Goal: Task Accomplishment & Management: Manage account settings

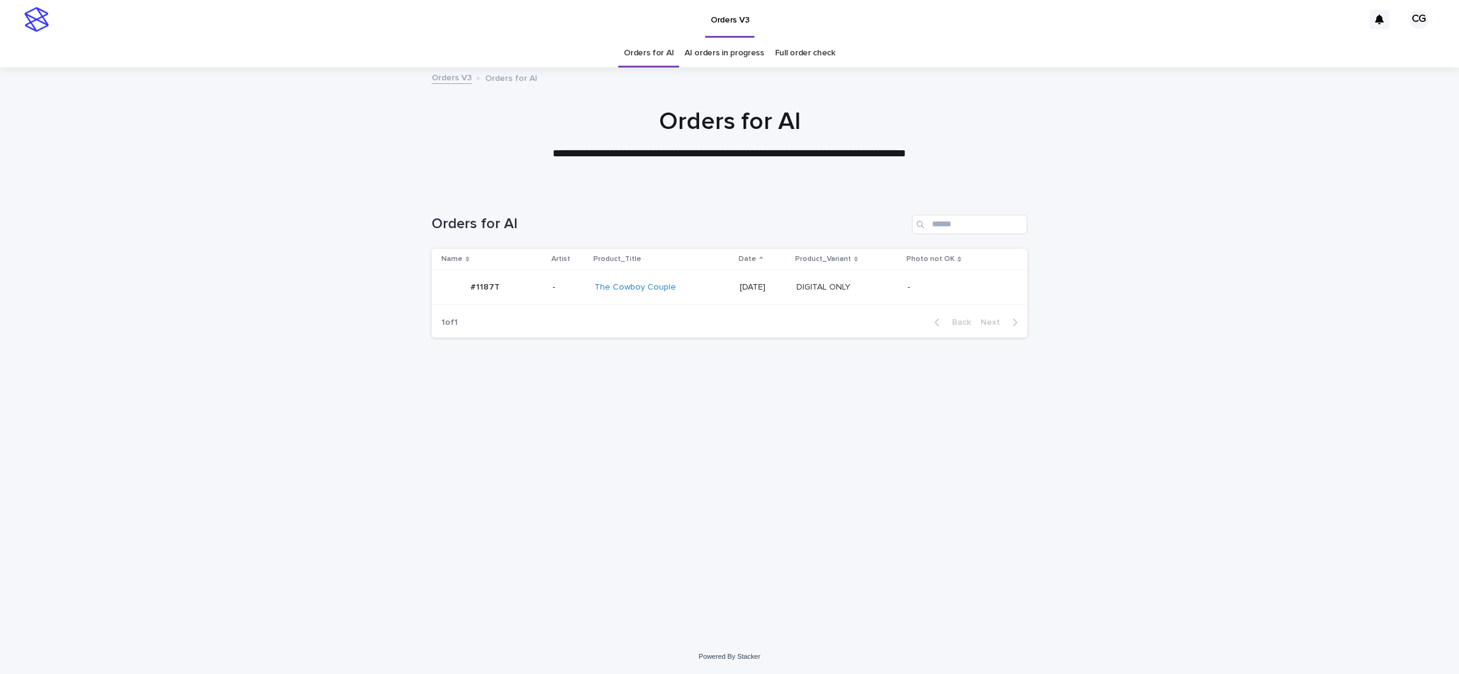
click at [699, 288] on div "The Cowboy Couple" at bounding box center [662, 287] width 136 height 20
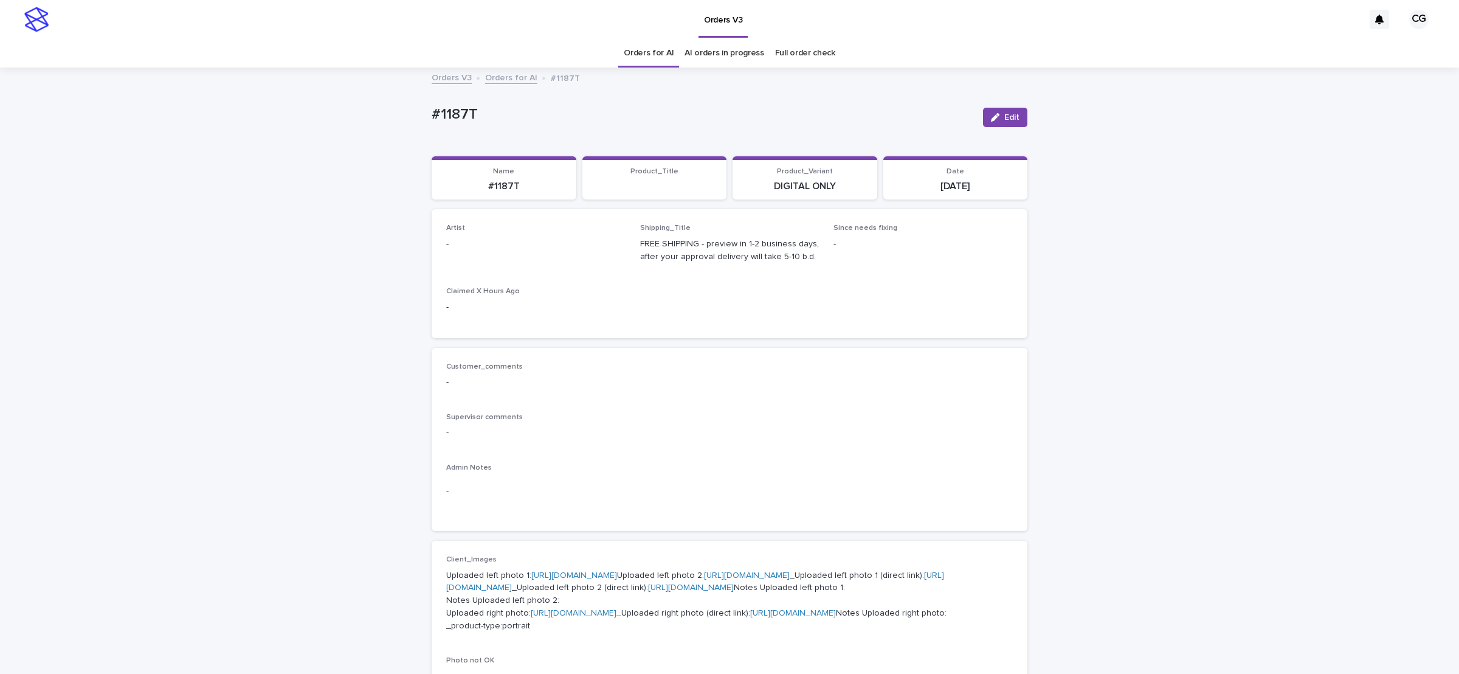
drag, startPoint x: 1001, startPoint y: 119, endPoint x: 534, endPoint y: 214, distance: 476.5
click at [1004, 120] on span "Edit" at bounding box center [1011, 117] width 15 height 9
click at [475, 252] on div "Select..." at bounding box center [516, 249] width 139 height 20
paste input "**********"
type input "**********"
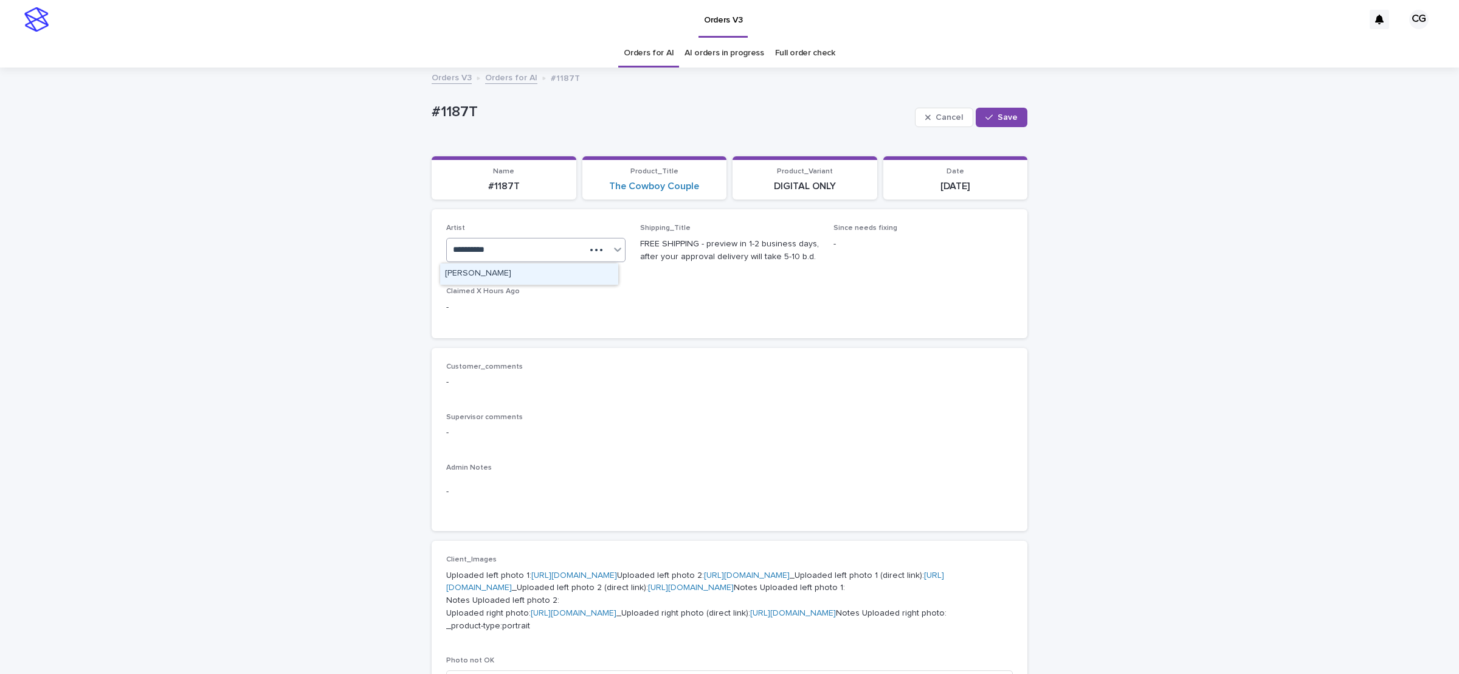
click at [494, 275] on div "[PERSON_NAME]" at bounding box center [529, 273] width 178 height 21
click at [1001, 115] on span "Save" at bounding box center [1007, 117] width 20 height 9
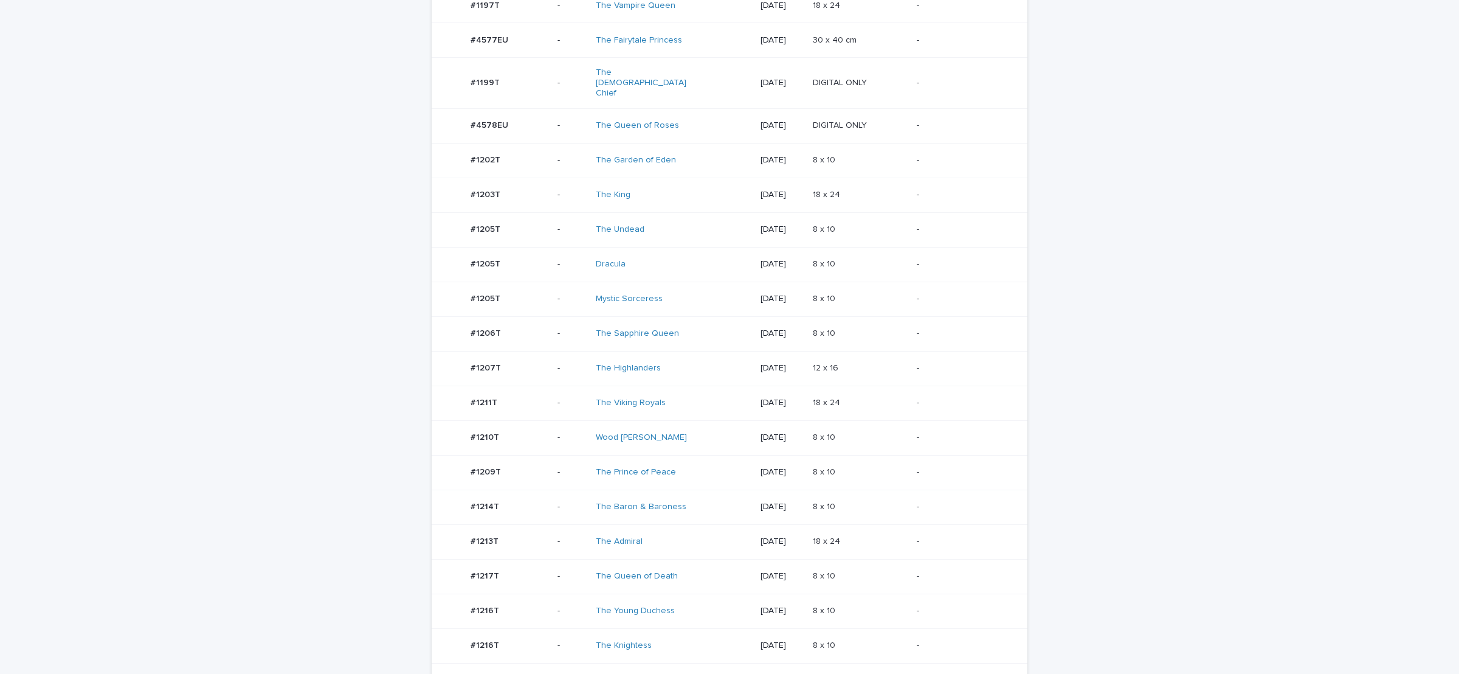
scroll to position [456, 0]
click at [686, 495] on div "The Baron & Baroness" at bounding box center [673, 505] width 155 height 20
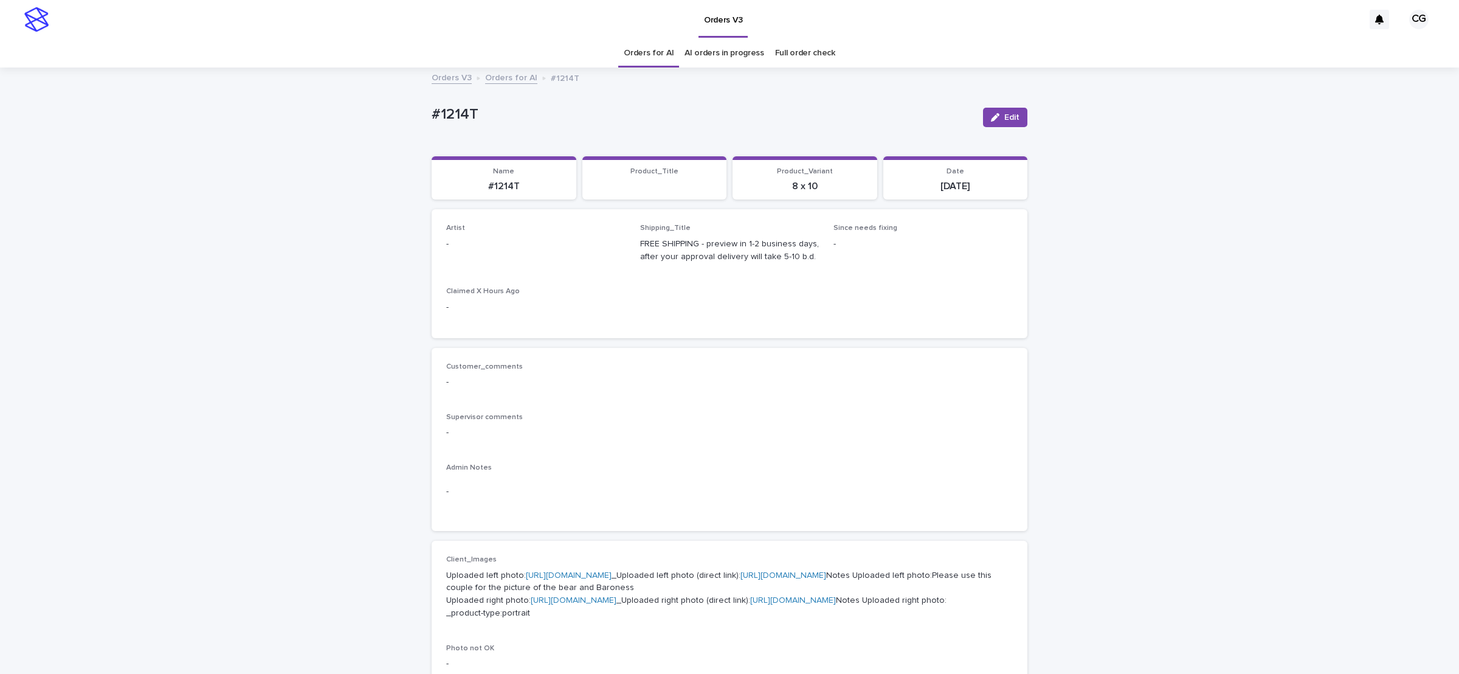
click at [983, 115] on button "Edit" at bounding box center [1005, 117] width 44 height 19
click at [478, 252] on div "Select..." at bounding box center [516, 249] width 139 height 20
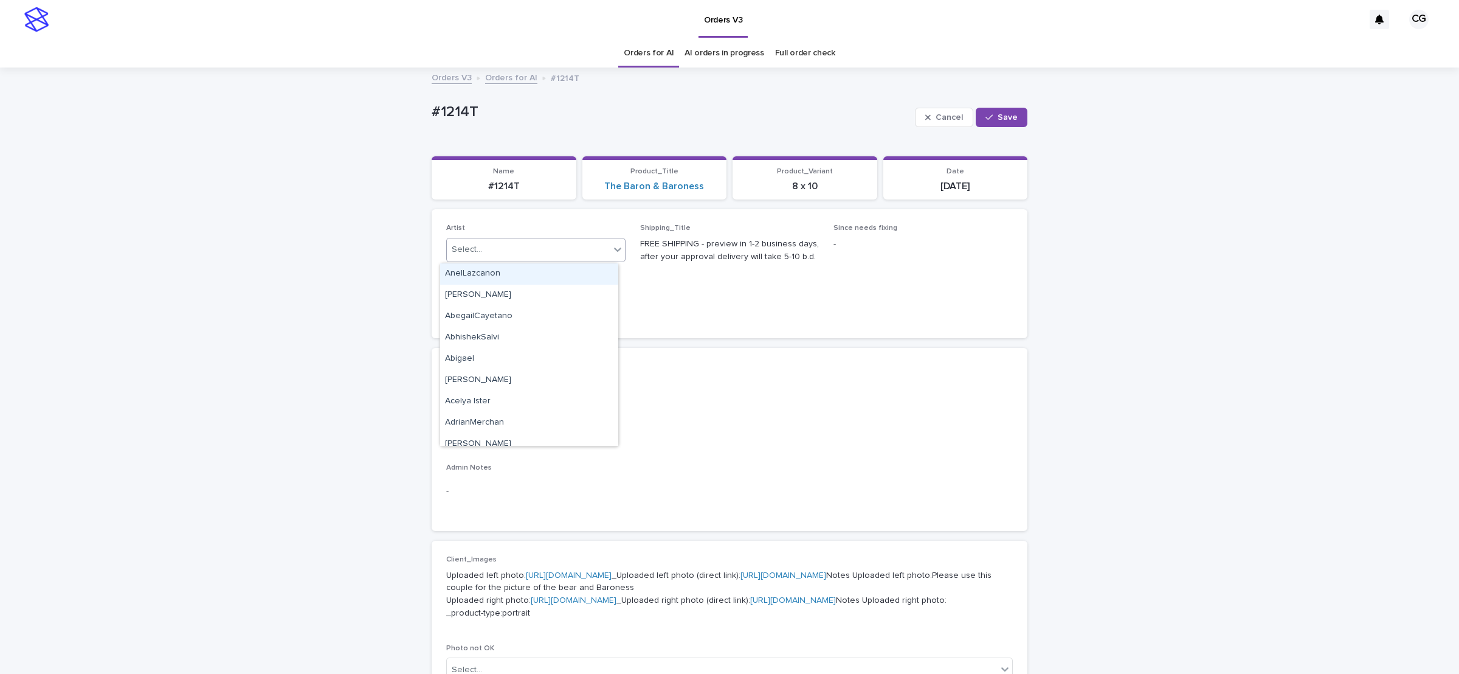
paste input "**********"
type input "**********"
click at [496, 274] on div "[PERSON_NAME]" at bounding box center [529, 273] width 178 height 21
drag, startPoint x: 1007, startPoint y: 121, endPoint x: 987, endPoint y: 106, distance: 25.2
click at [1005, 120] on span "Save" at bounding box center [1007, 117] width 20 height 9
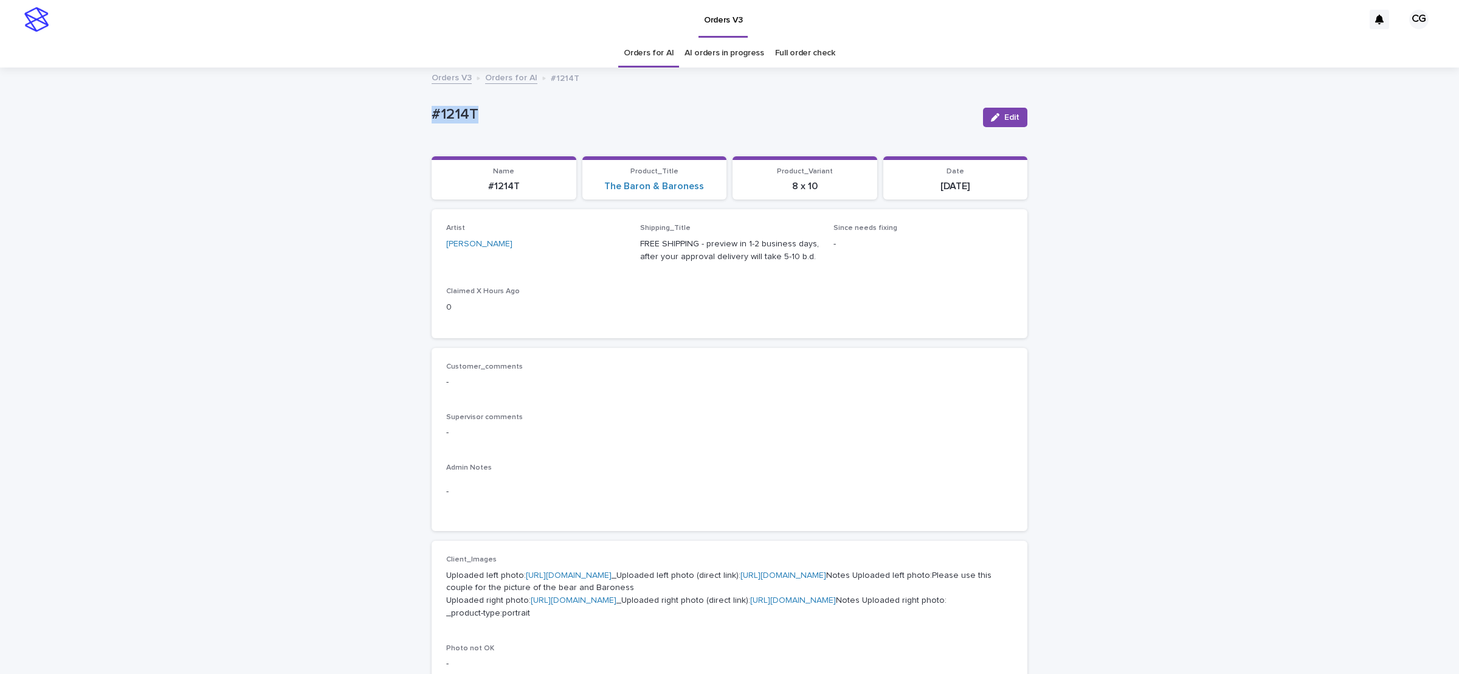
drag, startPoint x: 414, startPoint y: 111, endPoint x: 472, endPoint y: 106, distance: 58.6
click at [475, 109] on div "Loading... Saving… Loading... Saving… #1214T Edit #1214T Edit Sorry, there was …" at bounding box center [729, 635] width 1459 height 1132
copy p "#1214T"
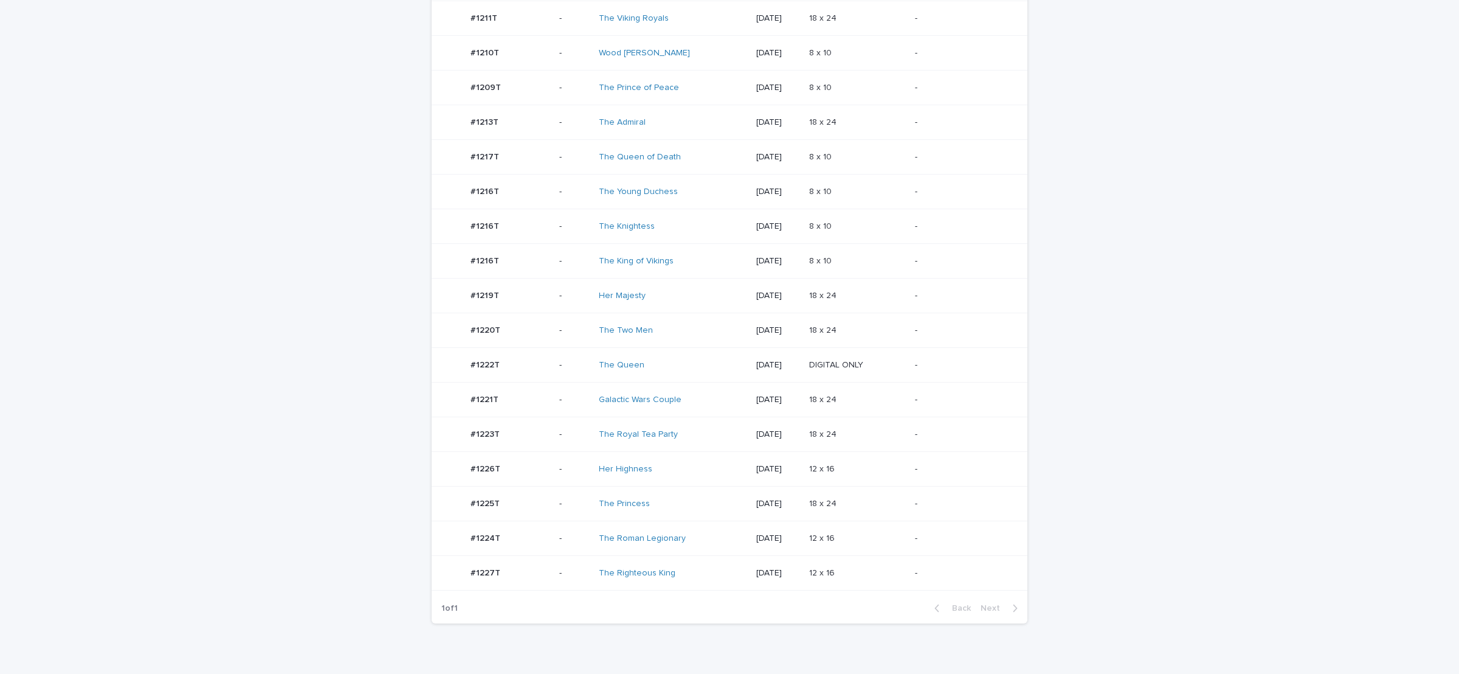
scroll to position [547, 0]
click at [688, 531] on td "The Roman Legionary" at bounding box center [672, 537] width 157 height 35
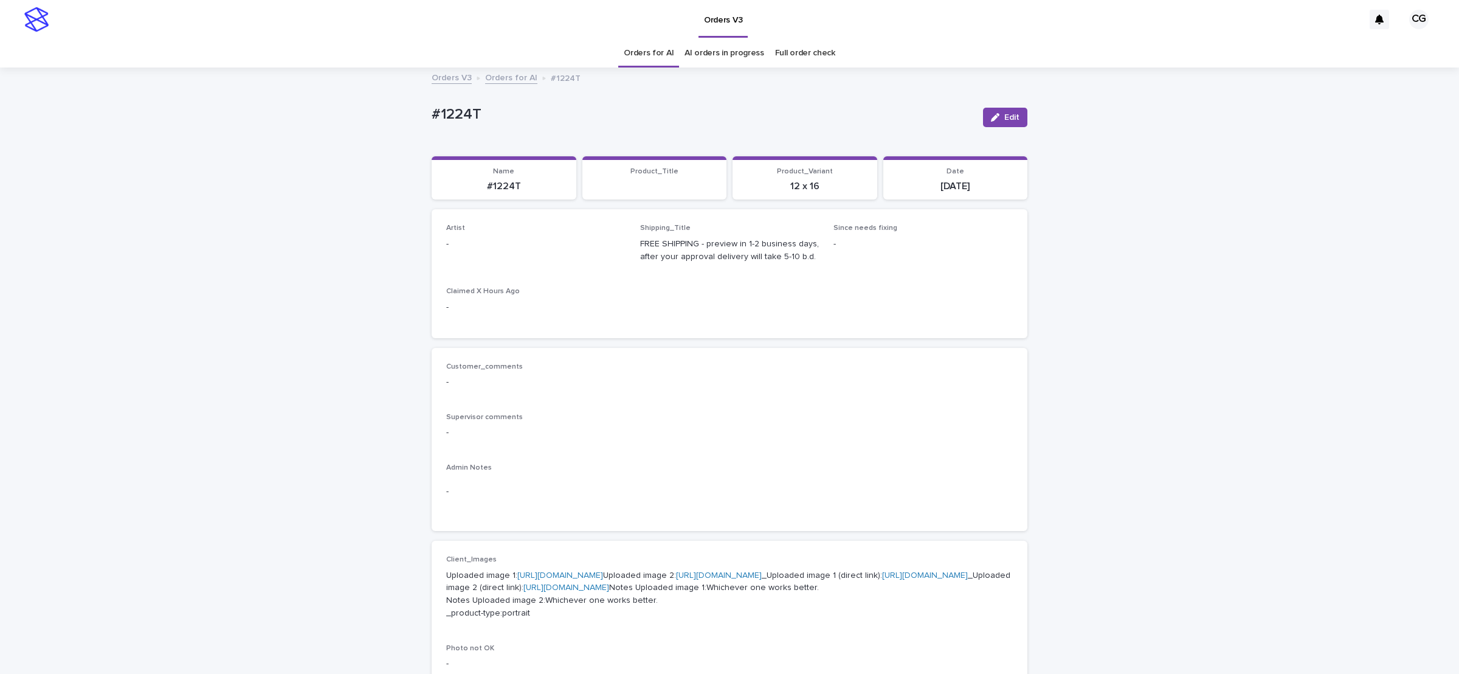
drag, startPoint x: 1014, startPoint y: 114, endPoint x: 537, endPoint y: 232, distance: 491.7
click at [1007, 115] on button "Edit" at bounding box center [1005, 117] width 44 height 19
click at [501, 247] on div "Select..." at bounding box center [516, 249] width 139 height 20
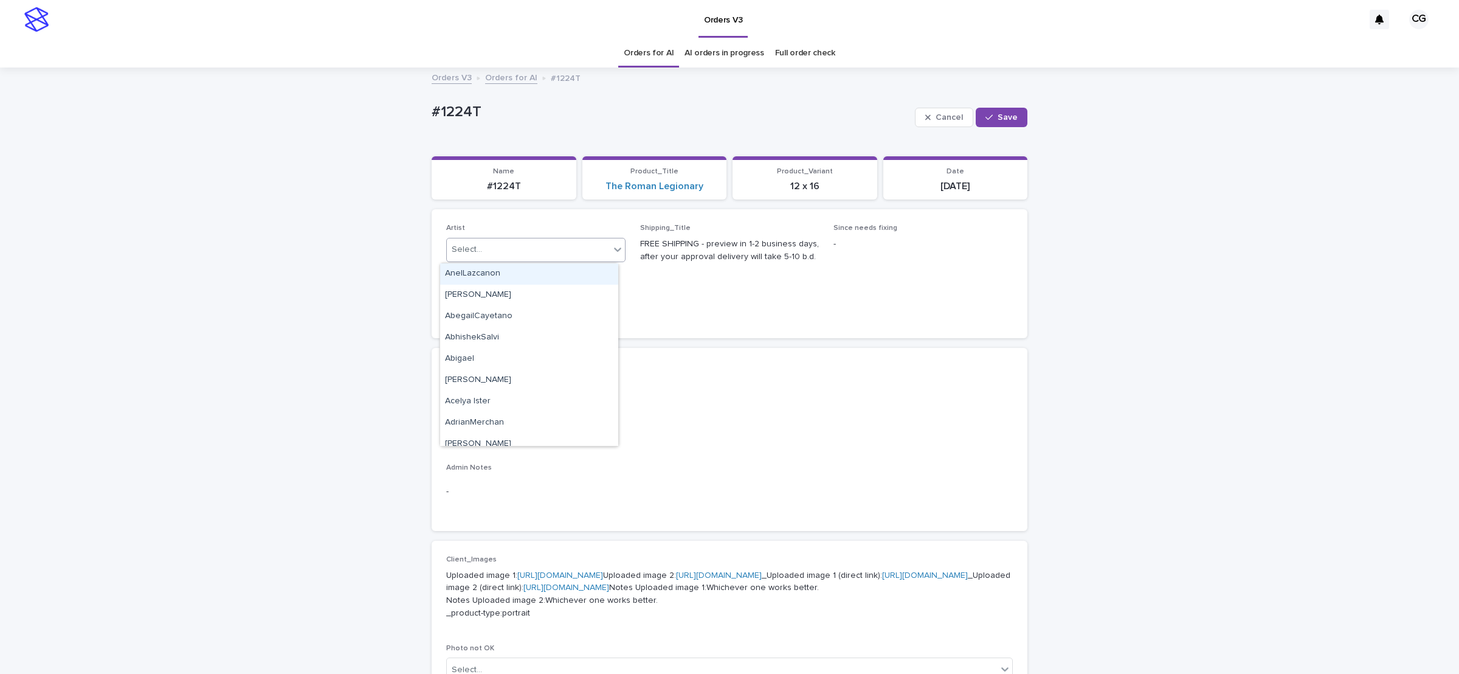
paste input "**********"
type input "**********"
click at [501, 270] on div "[PERSON_NAME]" at bounding box center [529, 273] width 178 height 21
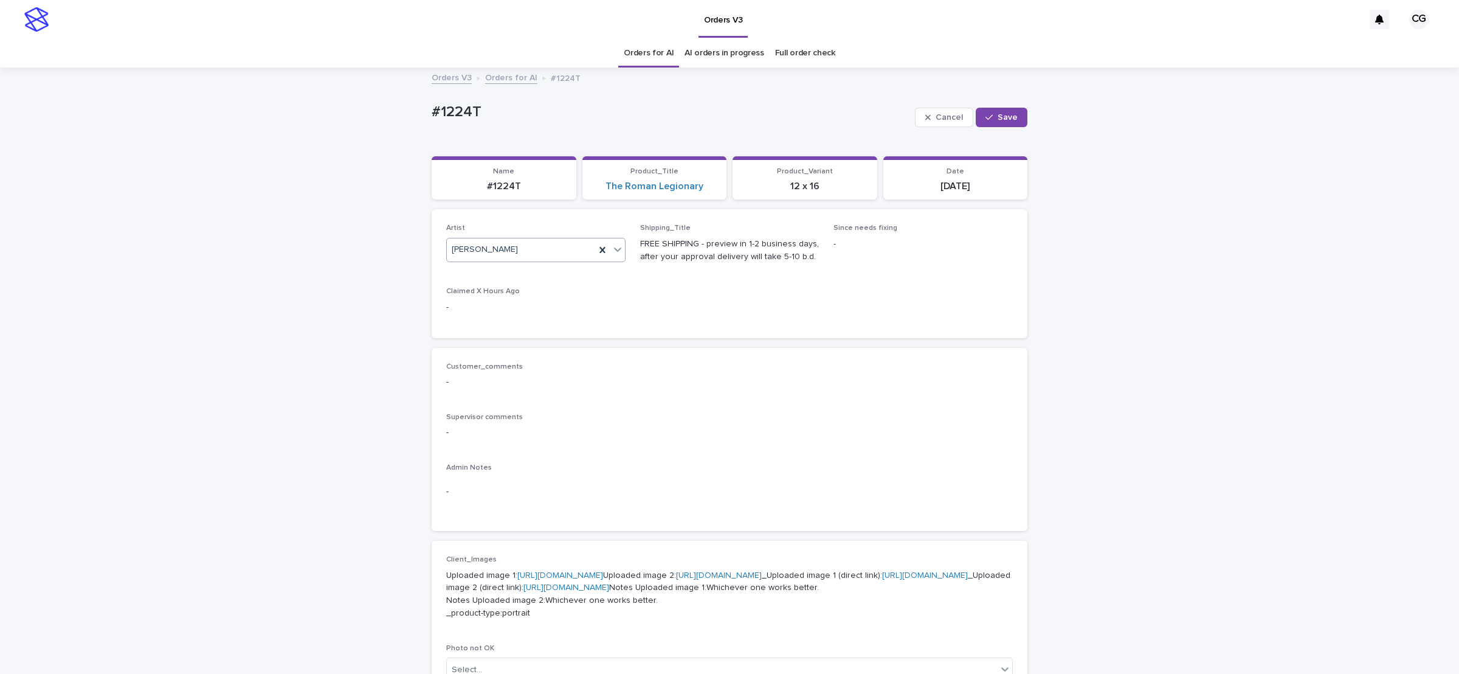
drag, startPoint x: 997, startPoint y: 114, endPoint x: 976, endPoint y: 104, distance: 23.9
click at [996, 112] on button "Save" at bounding box center [1002, 117] width 52 height 19
drag, startPoint x: 420, startPoint y: 114, endPoint x: 503, endPoint y: 89, distance: 86.8
click at [498, 112] on div "Loading... Saving… Loading... Saving… #1224T Edit #1224T Edit Sorry, there was …" at bounding box center [729, 635] width 1459 height 1132
copy p "#1224T"
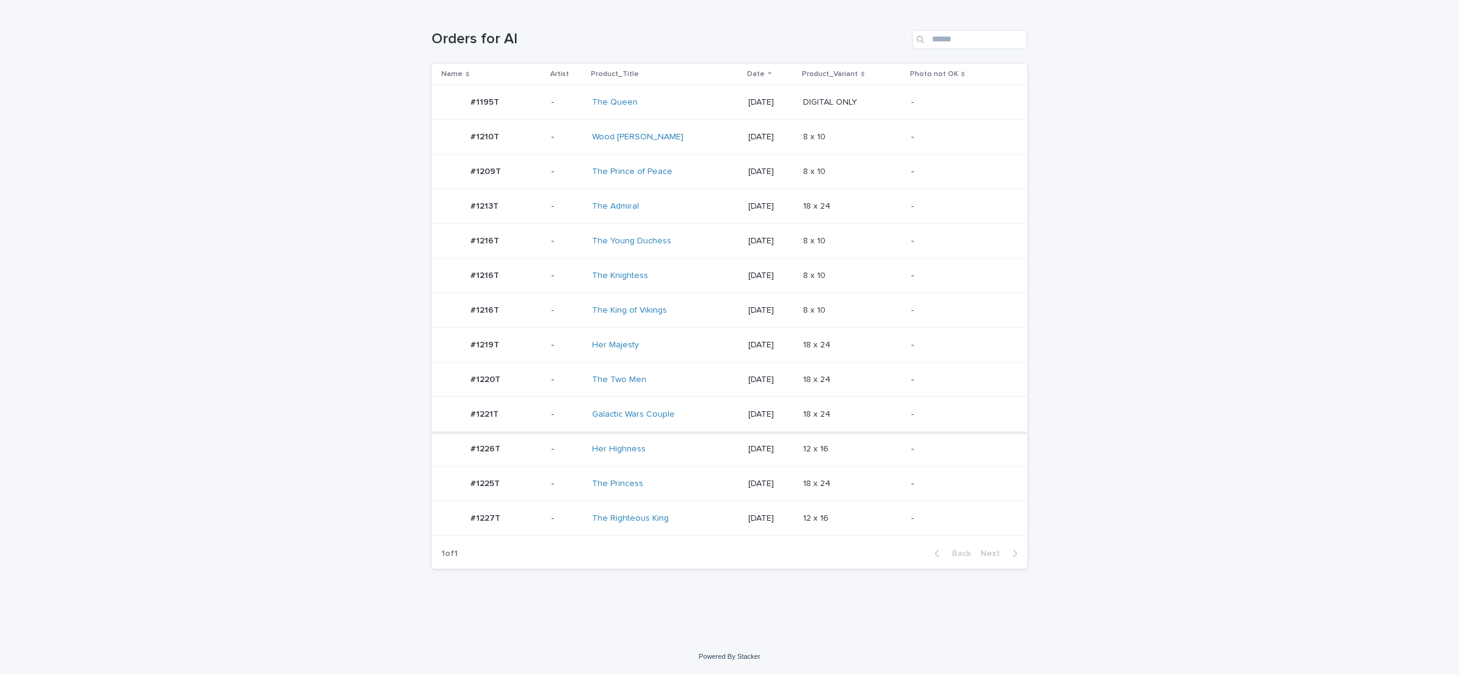
scroll to position [188, 0]
click at [705, 399] on td "Galactic Wars Couple" at bounding box center [665, 414] width 156 height 35
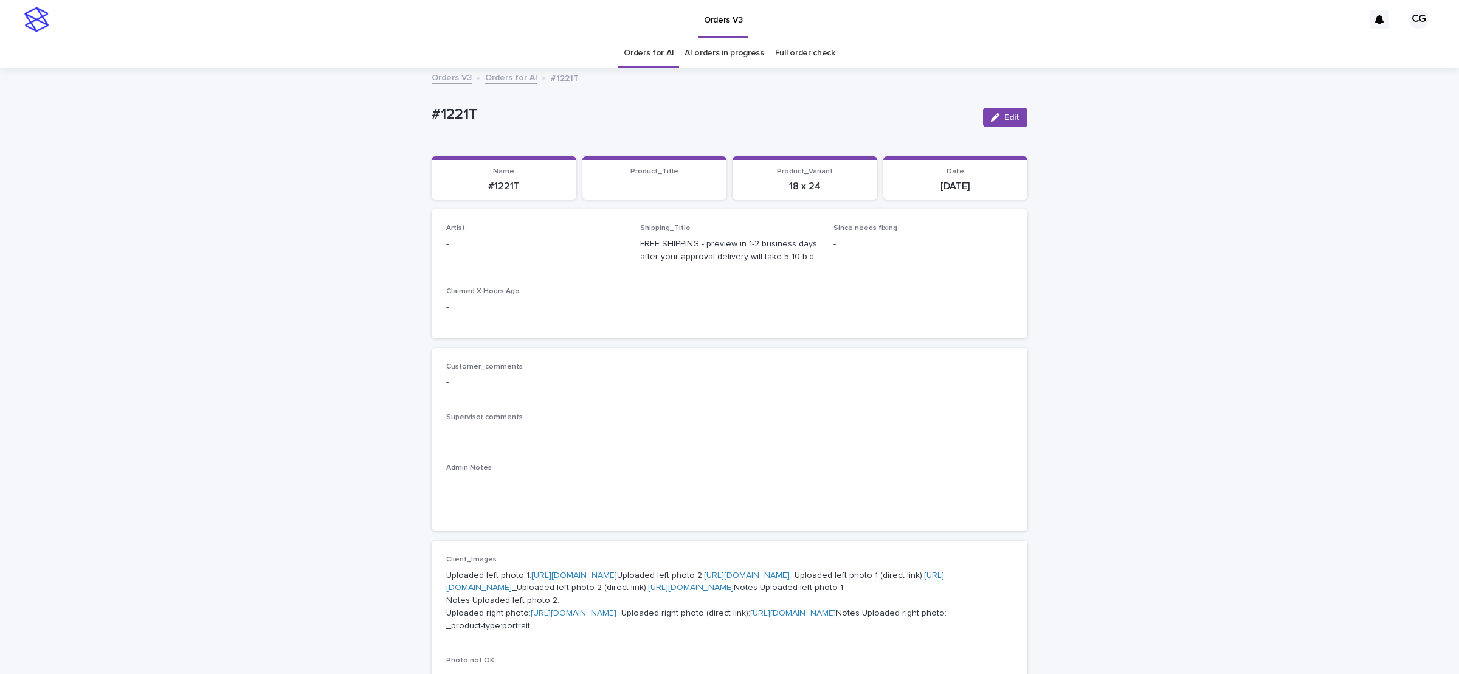
drag, startPoint x: 993, startPoint y: 117, endPoint x: 500, endPoint y: 234, distance: 506.0
click at [991, 119] on div "button" at bounding box center [997, 117] width 13 height 9
click at [471, 245] on div "Select..." at bounding box center [467, 249] width 30 height 13
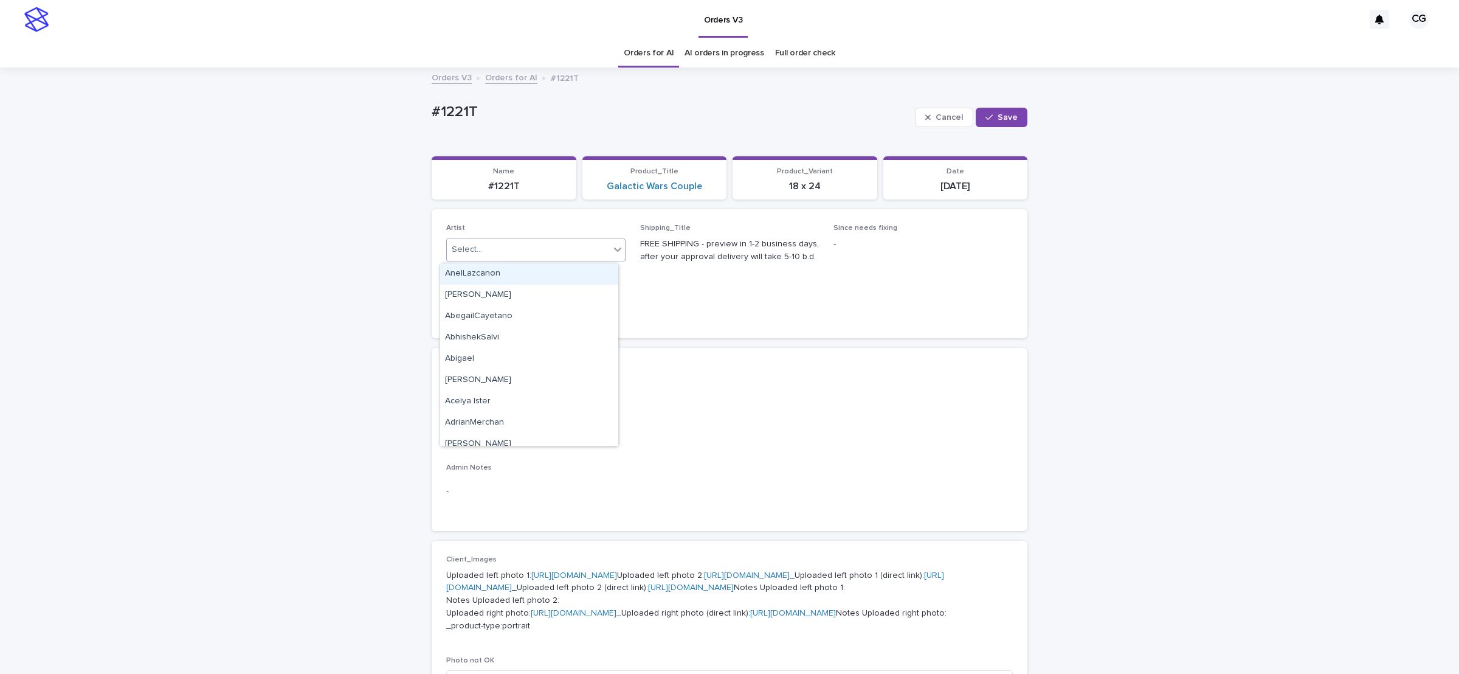
paste input "**********"
type input "**********"
click at [582, 274] on div "[PERSON_NAME]" at bounding box center [529, 273] width 178 height 21
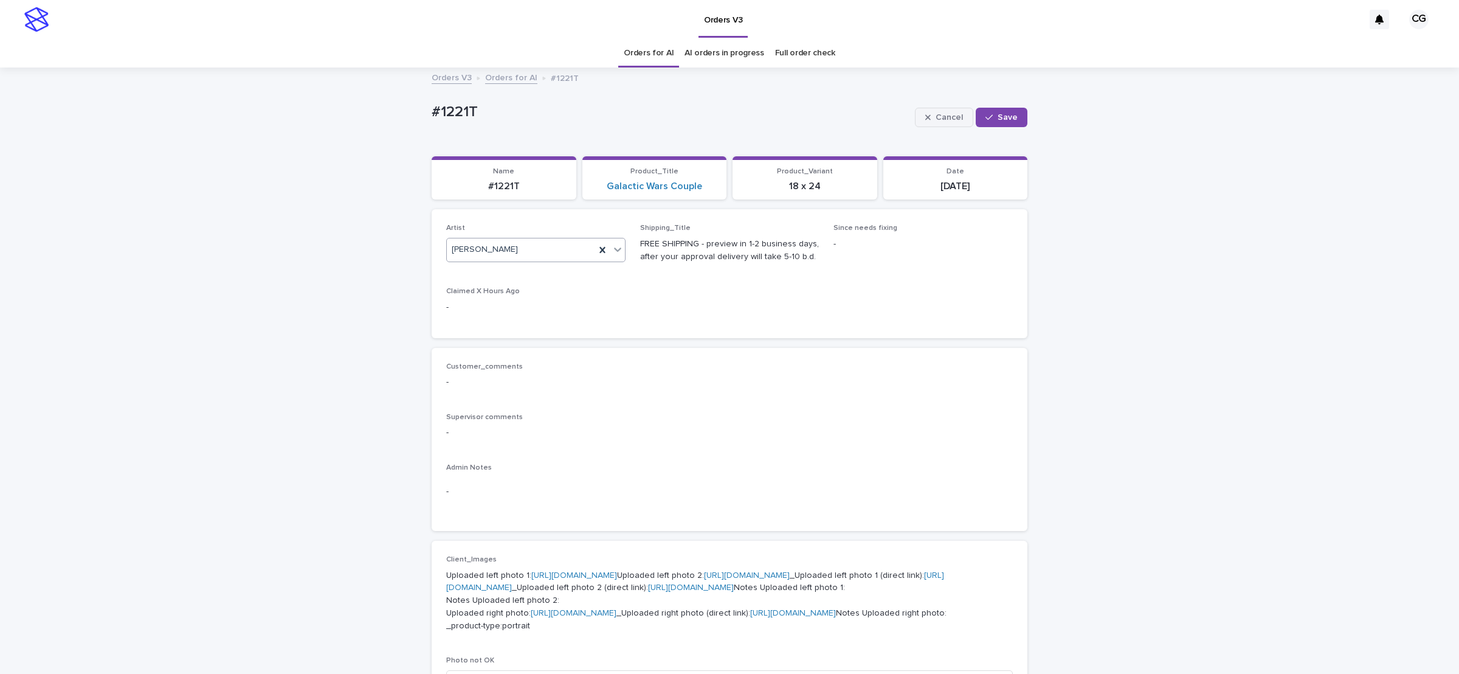
drag, startPoint x: 998, startPoint y: 112, endPoint x: 916, endPoint y: 110, distance: 82.1
click at [998, 111] on button "Save" at bounding box center [1002, 117] width 52 height 19
drag, startPoint x: 414, startPoint y: 108, endPoint x: 485, endPoint y: 109, distance: 71.1
click at [487, 112] on div "Loading... Saving… Loading... Saving… #1221T Edit #1221T Edit Sorry, there was …" at bounding box center [729, 641] width 1459 height 1145
copy p "#1221T"
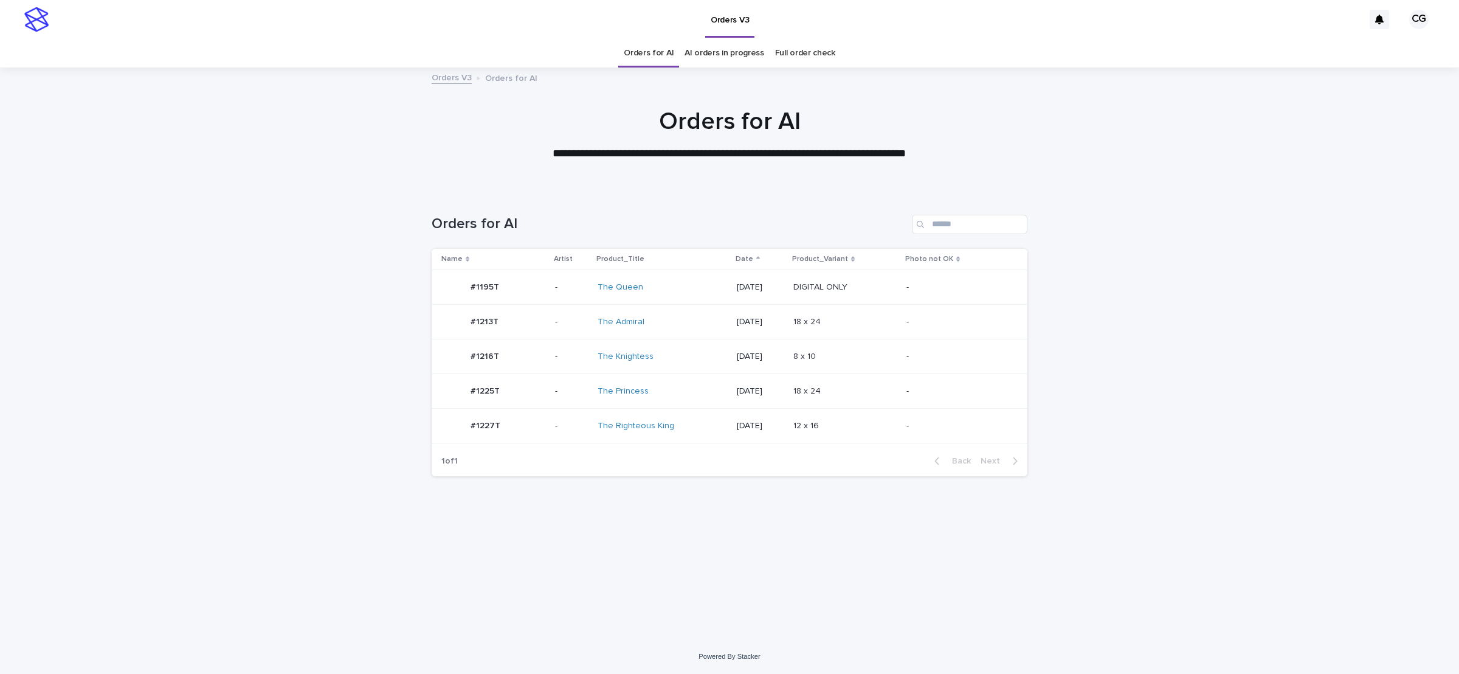
click at [684, 420] on div "The Righteous King" at bounding box center [662, 426] width 129 height 20
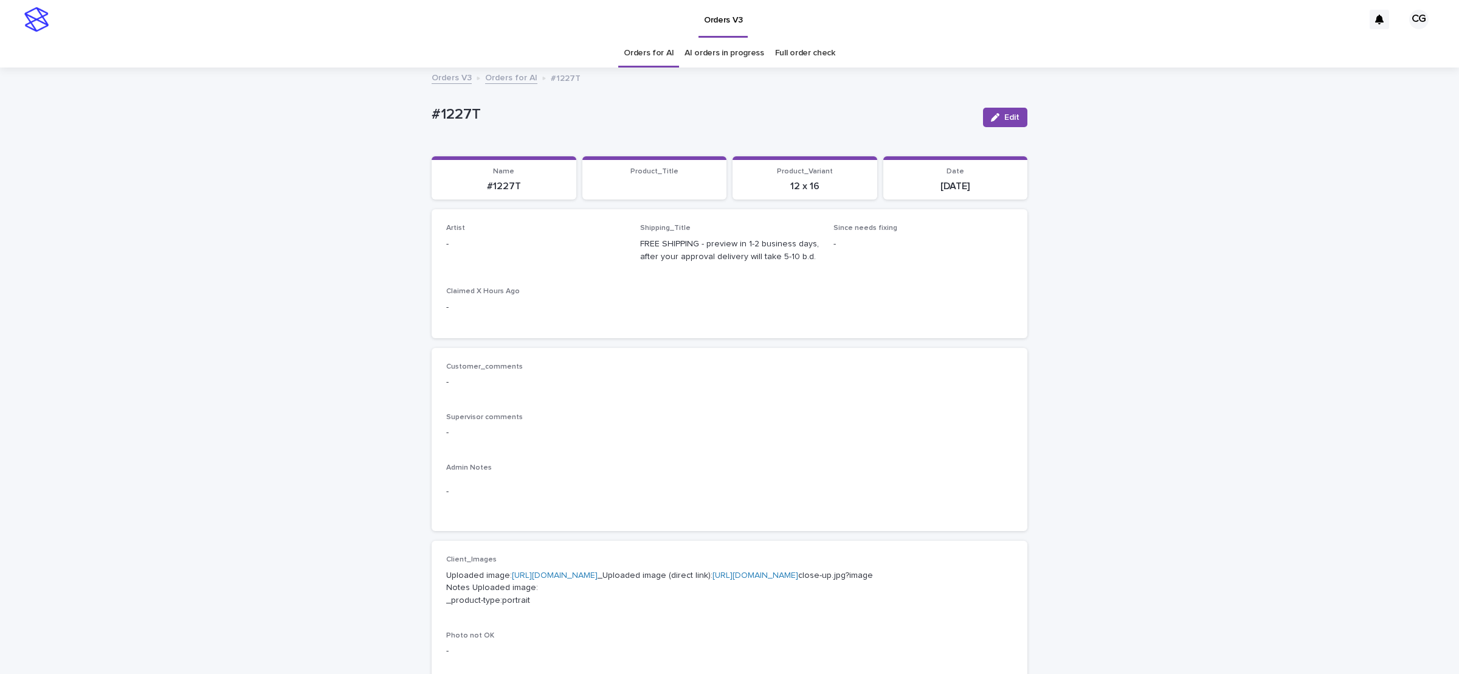
drag, startPoint x: 994, startPoint y: 119, endPoint x: 542, endPoint y: 213, distance: 462.1
click at [991, 117] on div "button" at bounding box center [997, 117] width 13 height 9
click at [477, 246] on div "Select..." at bounding box center [516, 249] width 139 height 20
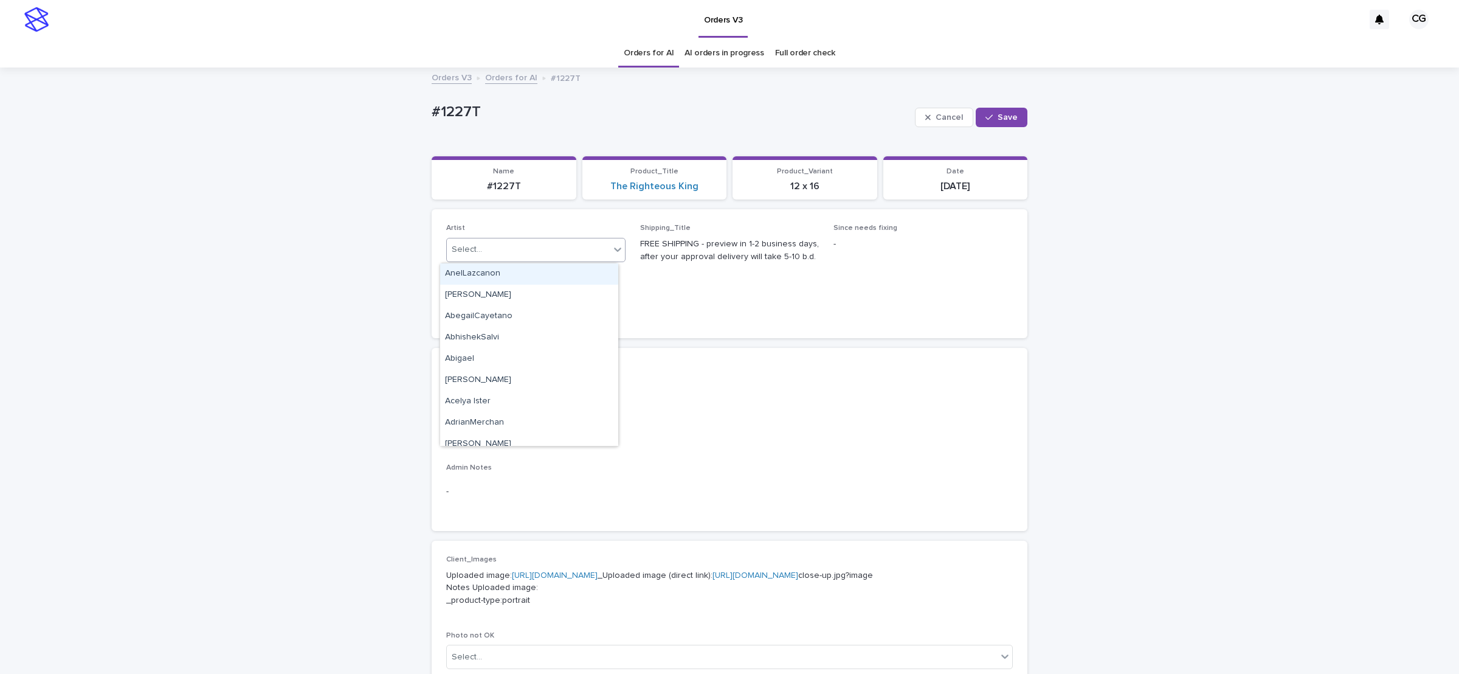
paste input "**********"
type input "**********"
drag, startPoint x: 491, startPoint y: 270, endPoint x: 506, endPoint y: 270, distance: 14.6
click at [491, 270] on div "Cel Gamora" at bounding box center [529, 273] width 178 height 21
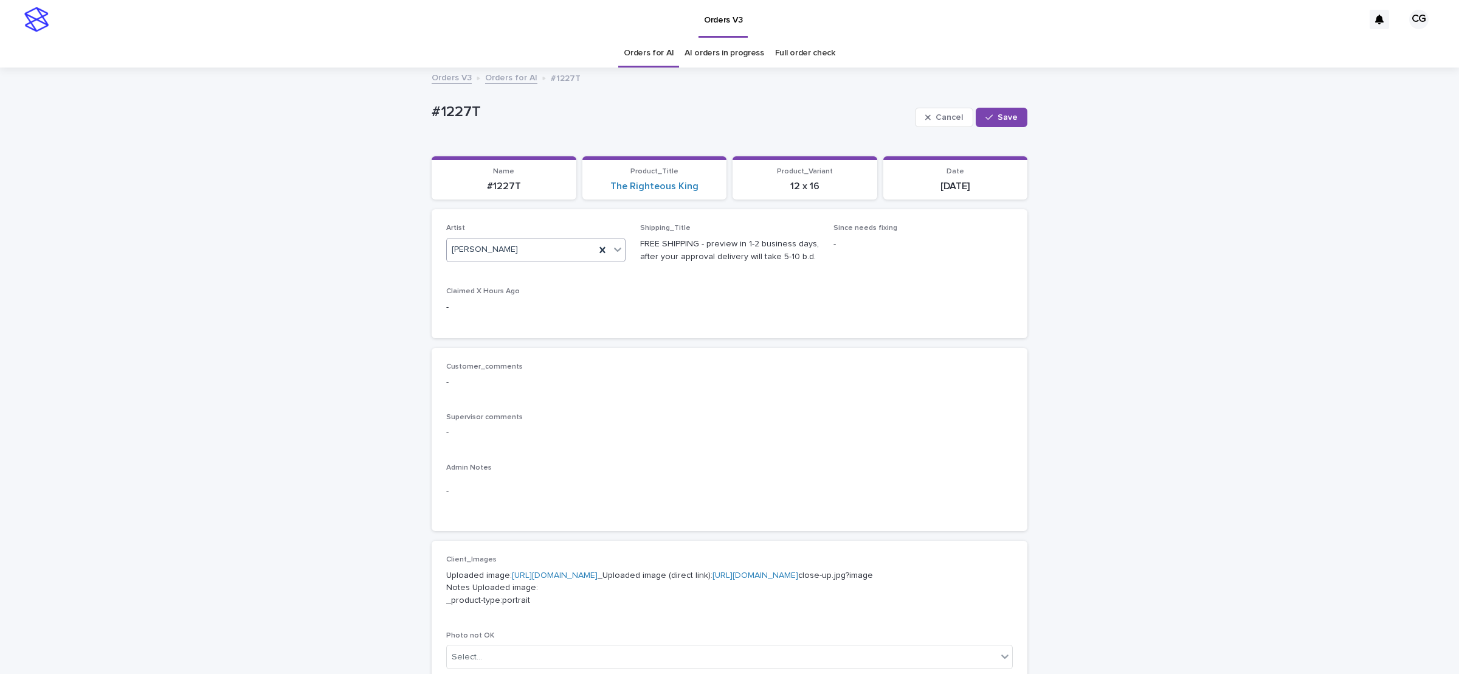
click at [988, 108] on button "Save" at bounding box center [1002, 117] width 52 height 19
drag, startPoint x: 407, startPoint y: 126, endPoint x: 498, endPoint y: 89, distance: 99.0
click at [497, 123] on div "Loading... Saving… Loading... Saving… #1227T Edit #1227T Edit Sorry, there was …" at bounding box center [729, 629] width 1459 height 1120
copy p "#1227T"
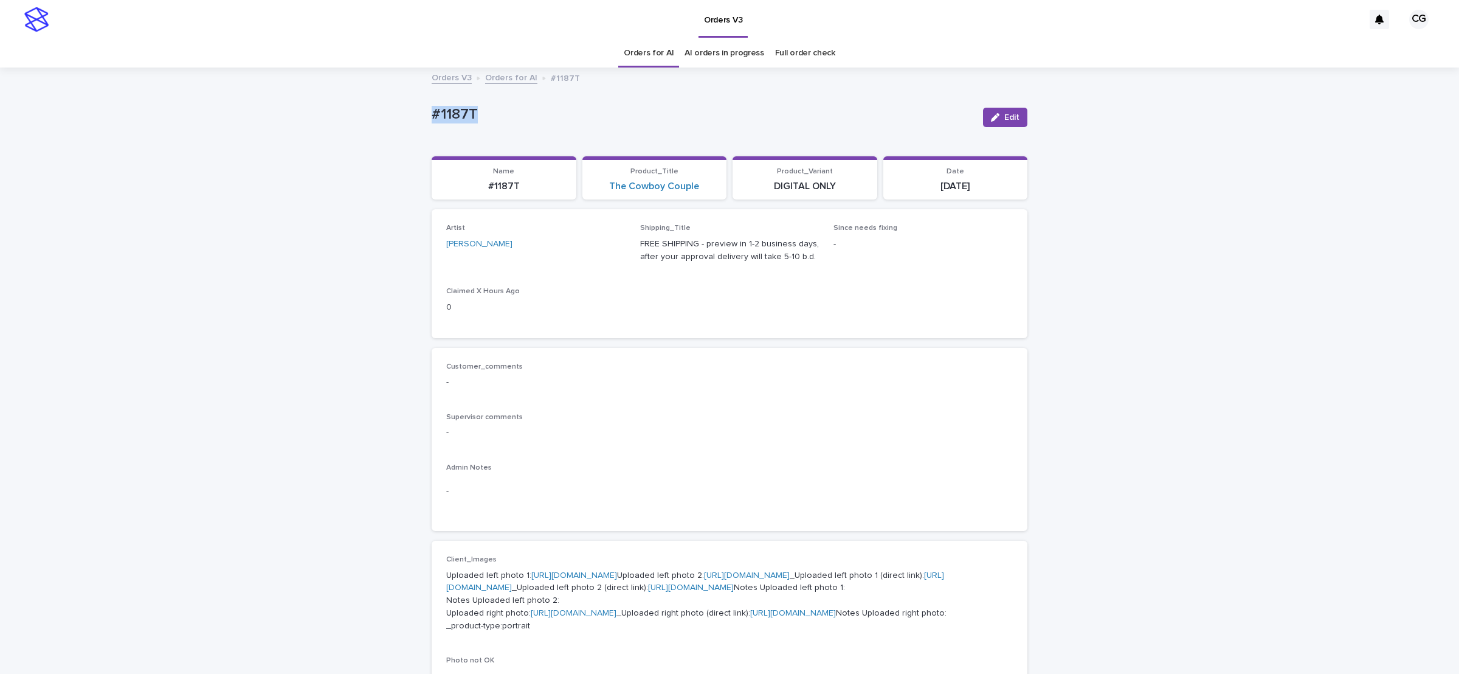
drag, startPoint x: 413, startPoint y: 121, endPoint x: 485, endPoint y: 132, distance: 73.2
click at [492, 123] on div "Loading... Saving… Loading... Saving… #1187T Edit #1187T Edit Sorry, there was …" at bounding box center [729, 641] width 1459 height 1145
copy p "#1187T"
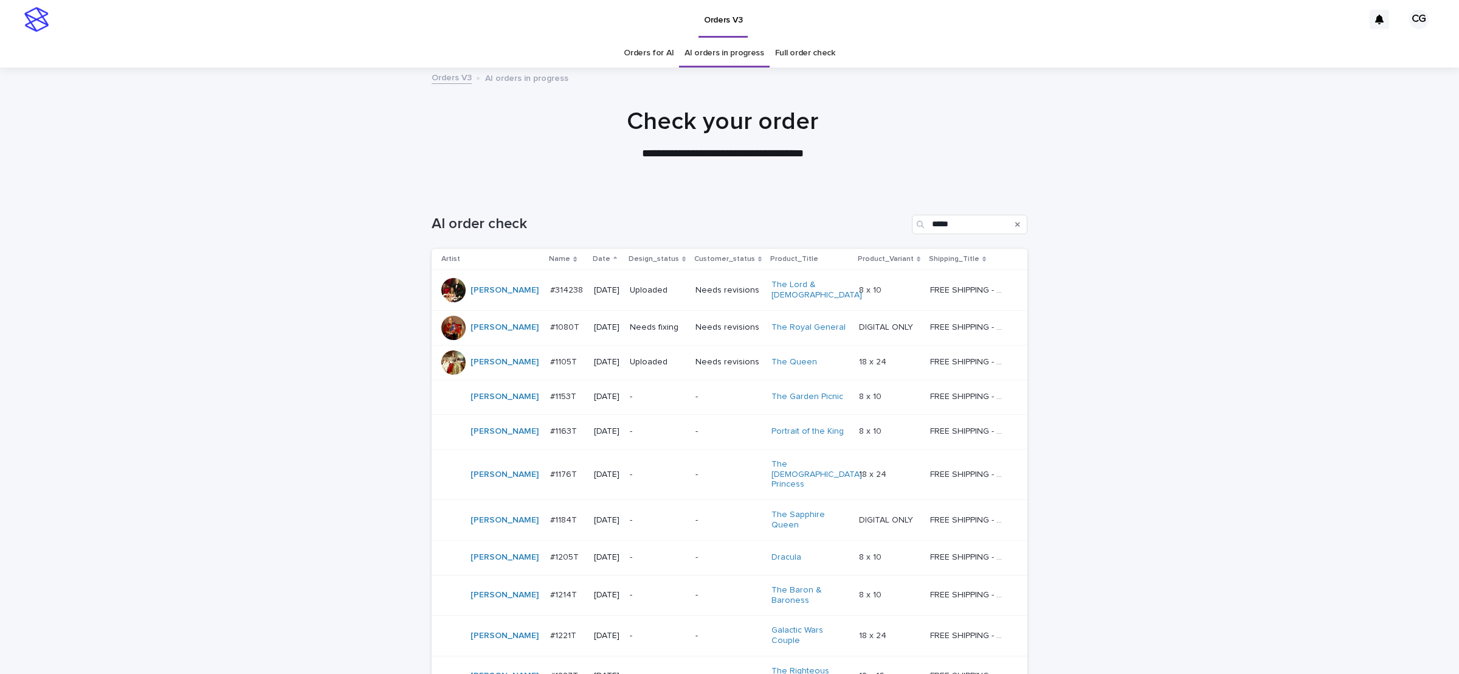
click at [652, 53] on link "Orders for AI" at bounding box center [649, 53] width 50 height 29
click at [656, 320] on div "Needs fixing" at bounding box center [658, 326] width 56 height 13
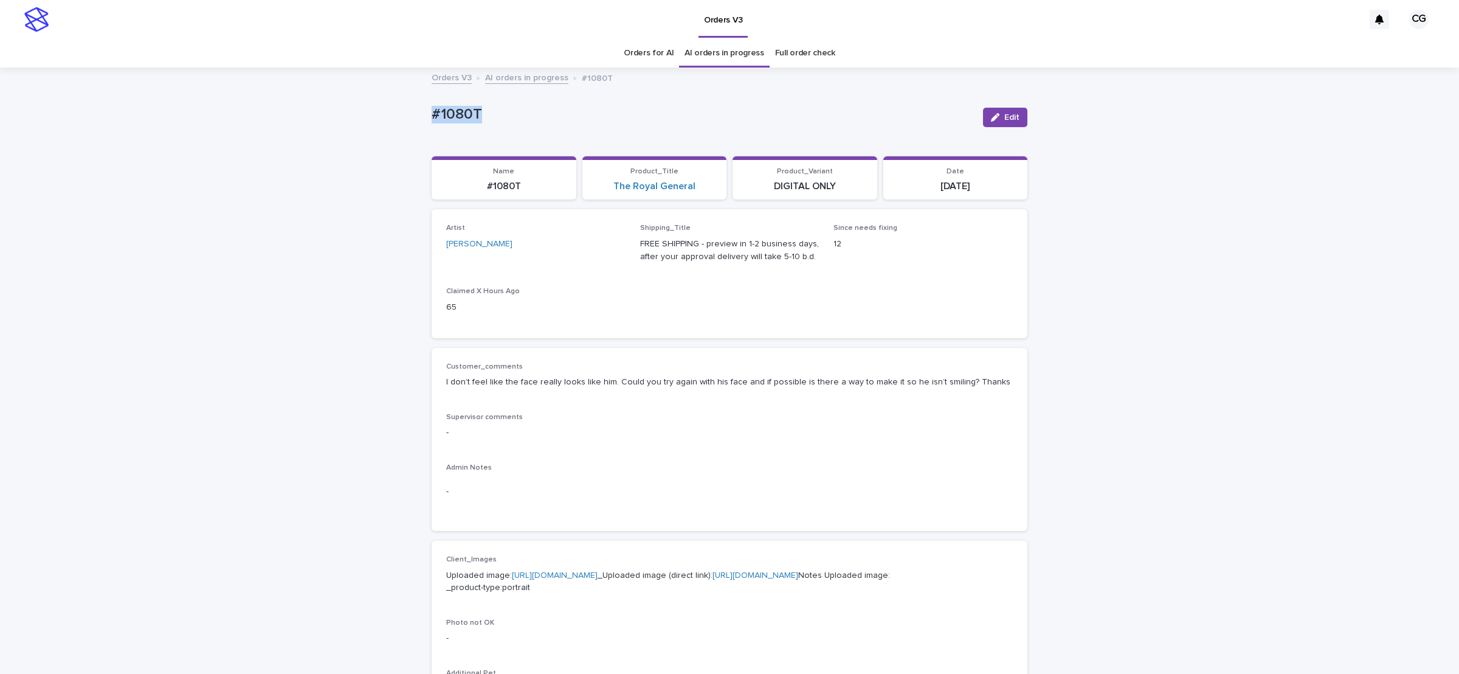
drag, startPoint x: 424, startPoint y: 119, endPoint x: 496, endPoint y: 121, distance: 72.4
click at [500, 120] on div "Loading... Saving… Loading... Saving… #1080T Edit #1080T Edit Sorry, there was …" at bounding box center [729, 647] width 1459 height 1156
copy p "#1080T"
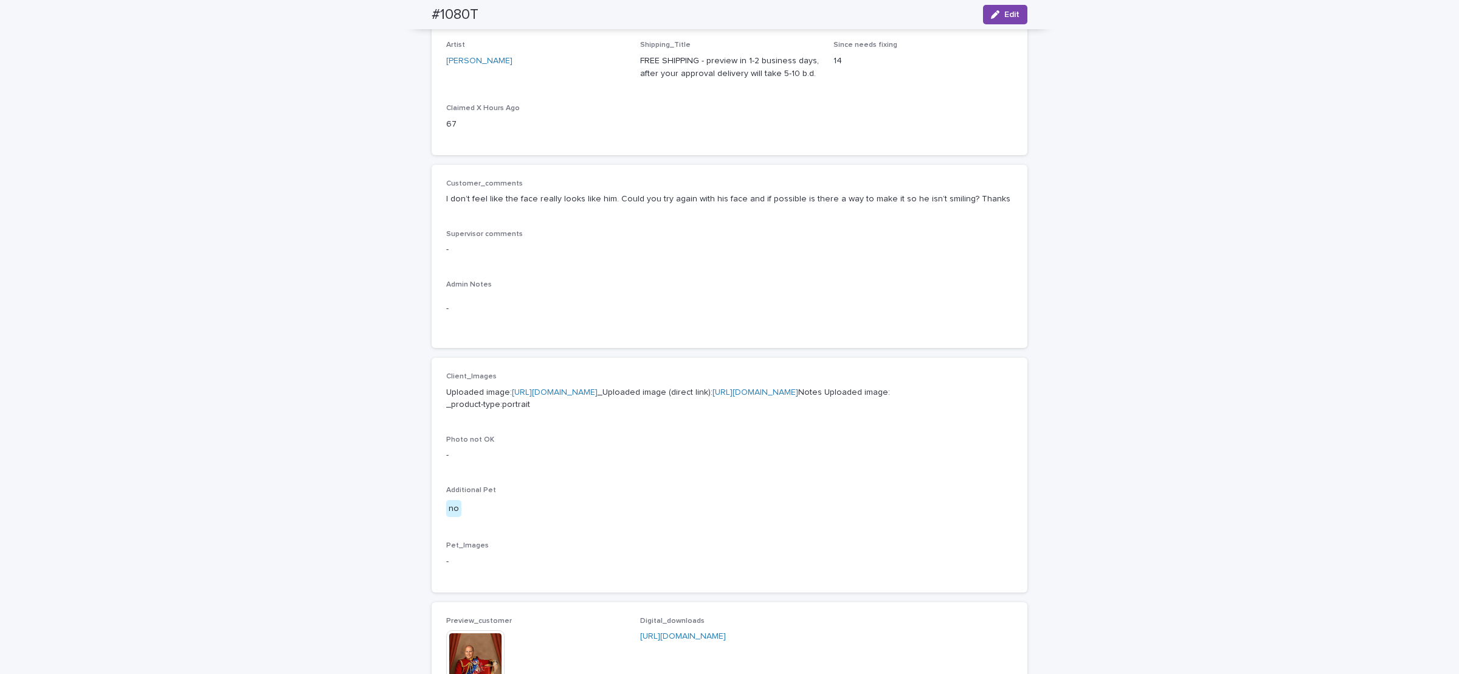
scroll to position [182, 0]
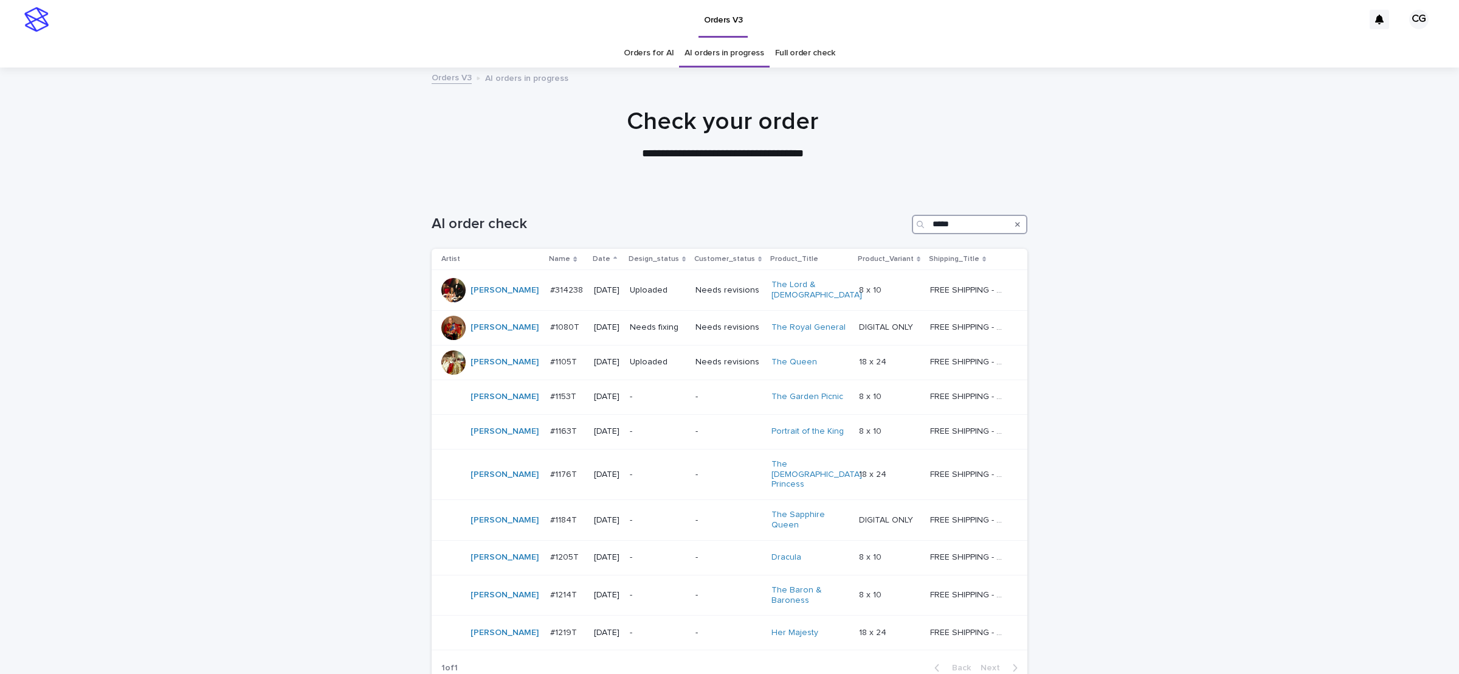
drag, startPoint x: 951, startPoint y: 226, endPoint x: 918, endPoint y: 198, distance: 43.5
click at [892, 221] on div "AI order check *****" at bounding box center [730, 224] width 596 height 19
paste input "*"
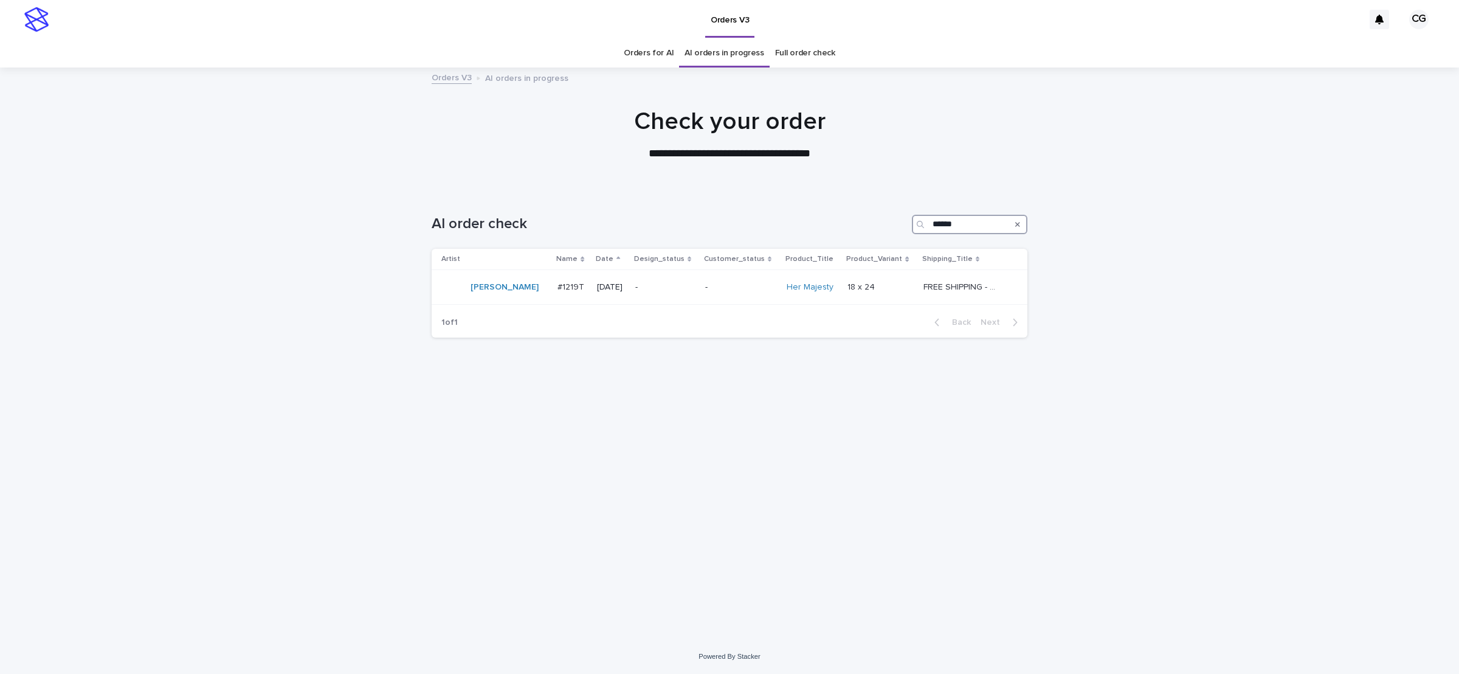
drag, startPoint x: 965, startPoint y: 228, endPoint x: 877, endPoint y: 214, distance: 89.2
click at [873, 221] on div "AI order check ******" at bounding box center [730, 224] width 596 height 19
paste input "Search"
type input "******"
click at [713, 294] on p "-" at bounding box center [721, 290] width 68 height 10
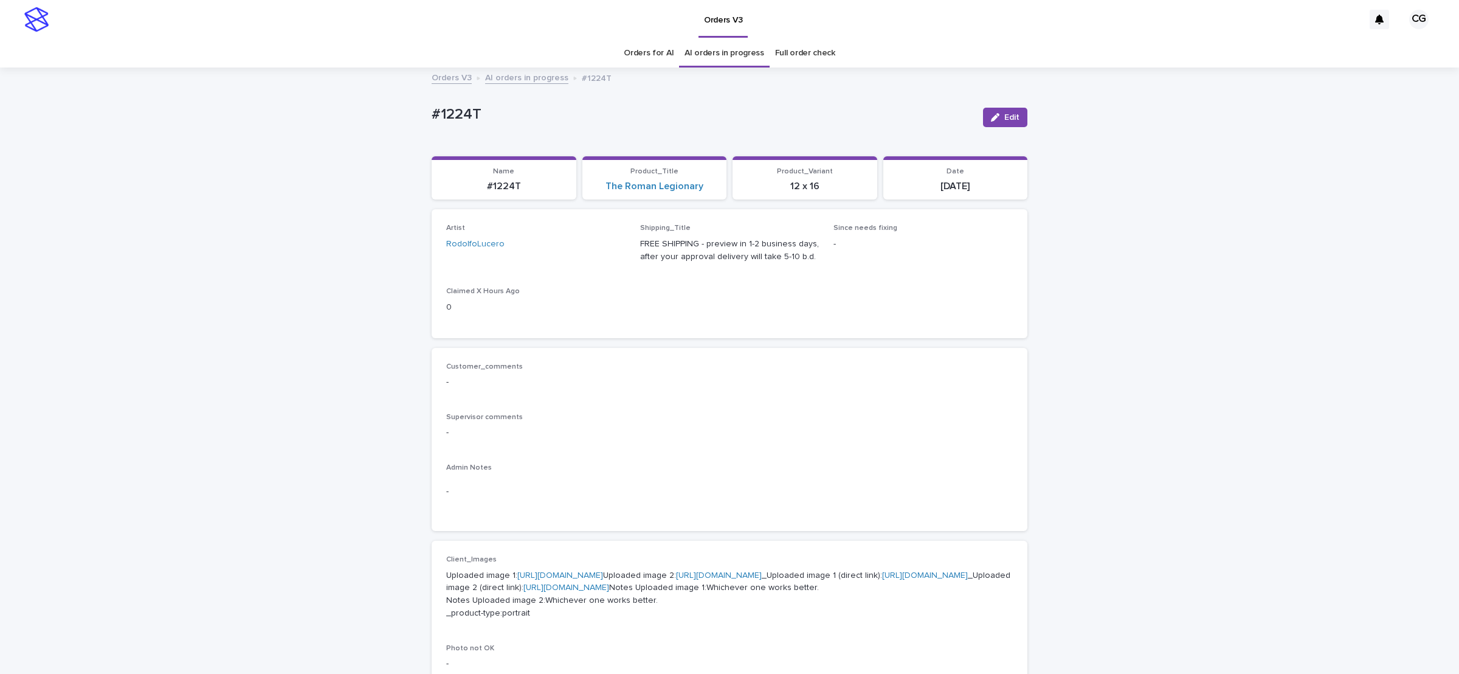
drag, startPoint x: 998, startPoint y: 121, endPoint x: 554, endPoint y: 221, distance: 454.8
click at [994, 119] on button "Edit" at bounding box center [1005, 117] width 44 height 19
click at [516, 252] on div "Select..." at bounding box center [516, 249] width 139 height 20
type input "***"
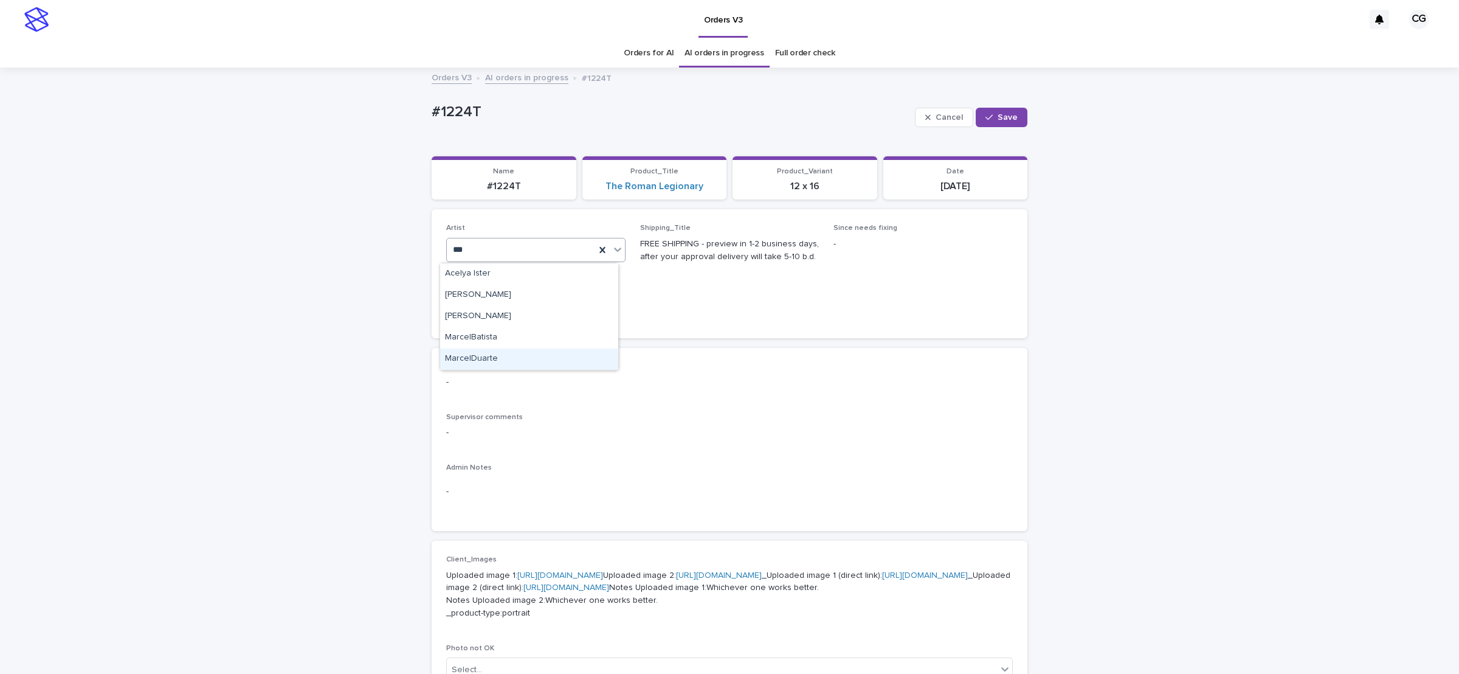
scroll to position [0, 0]
click at [498, 291] on div "[PERSON_NAME]" at bounding box center [529, 294] width 178 height 21
click at [1005, 117] on span "Save" at bounding box center [1007, 117] width 20 height 9
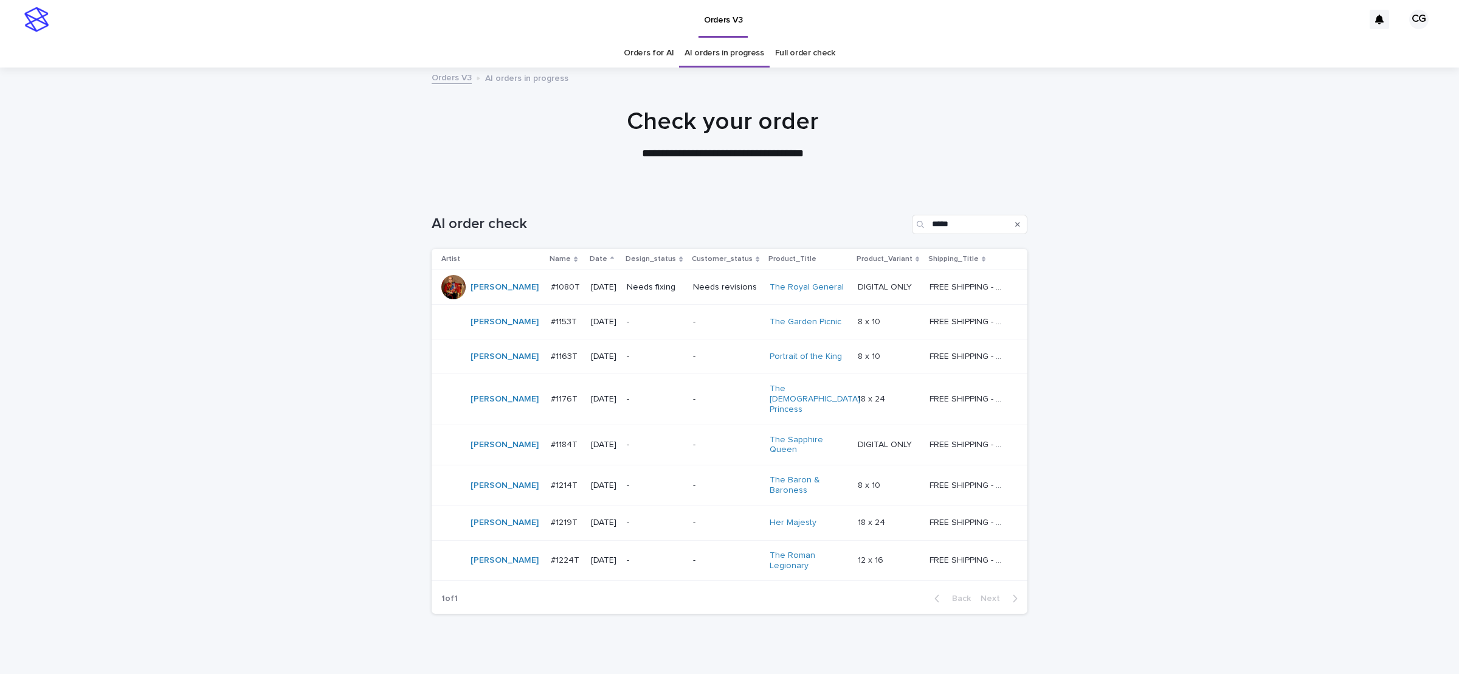
click at [664, 323] on p "-" at bounding box center [655, 322] width 57 height 10
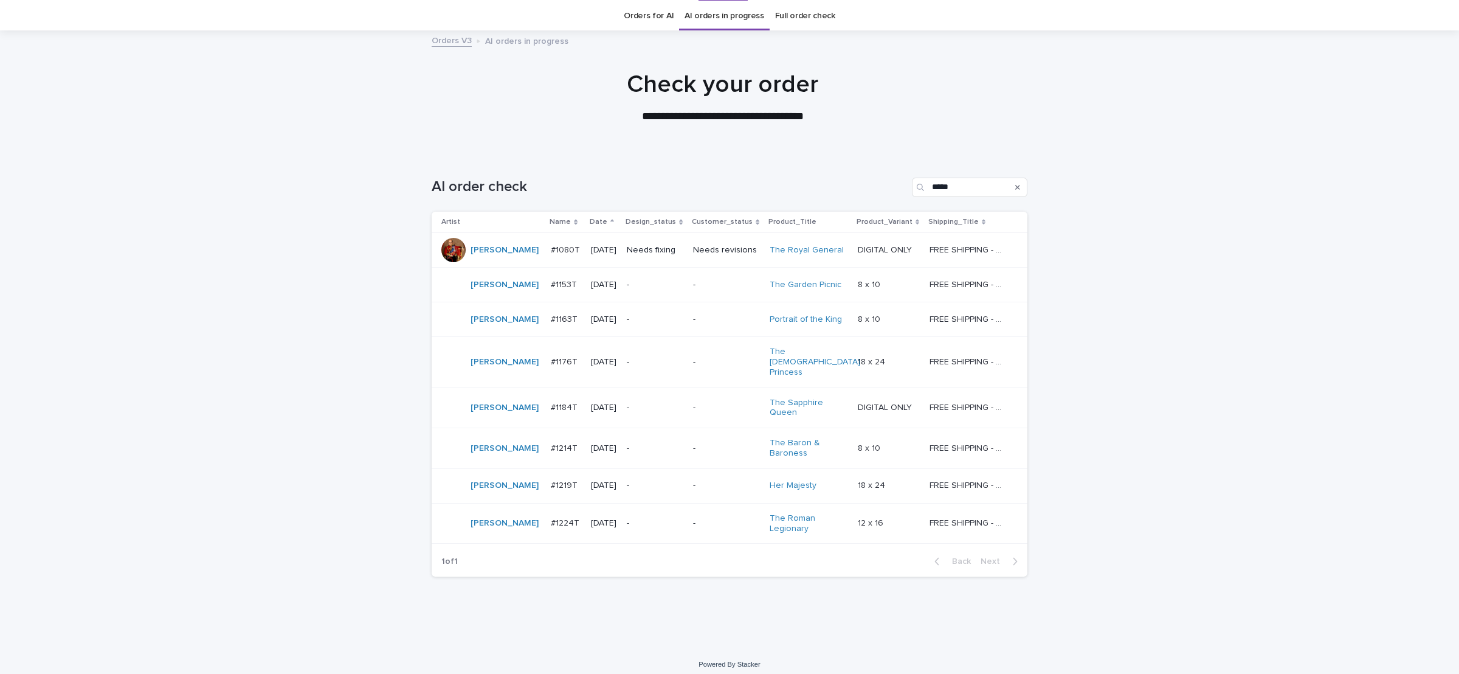
click at [660, 245] on p "Needs fixing" at bounding box center [655, 250] width 57 height 10
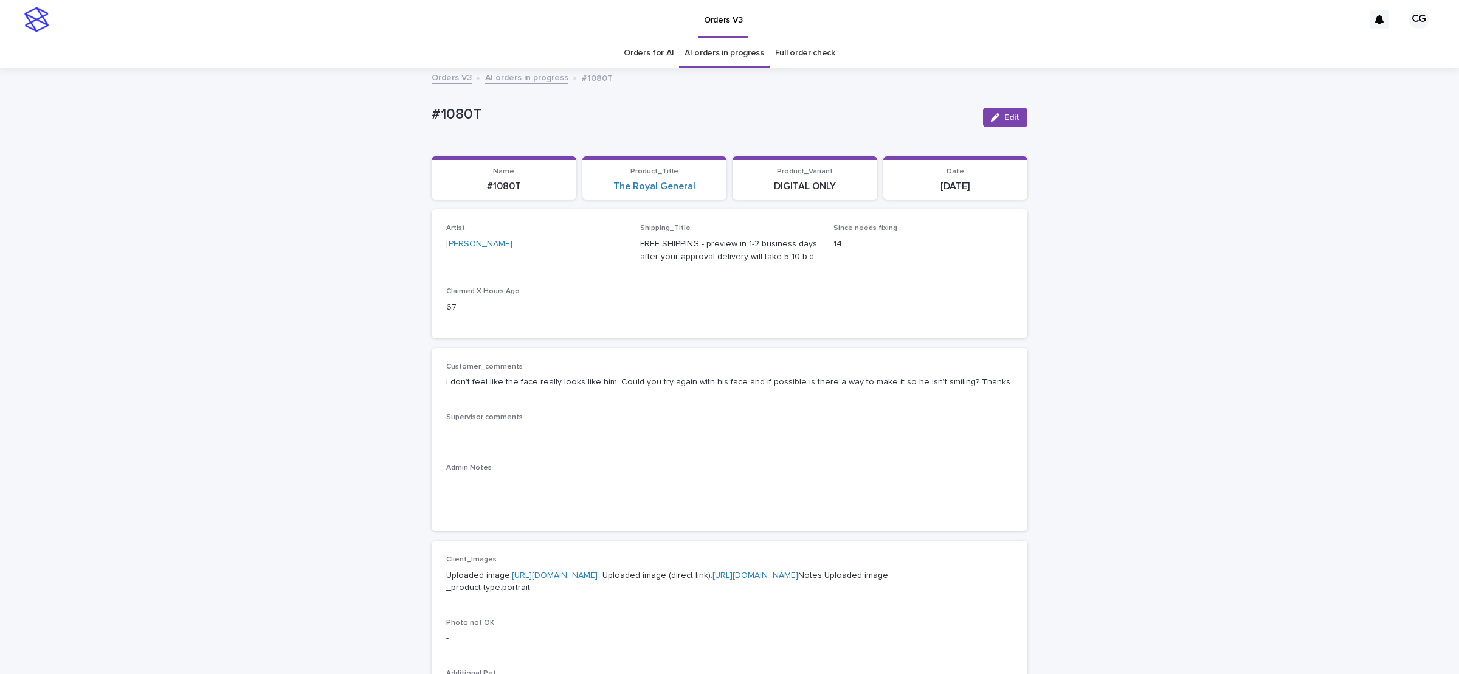
click at [996, 120] on button "Edit" at bounding box center [1005, 117] width 44 height 19
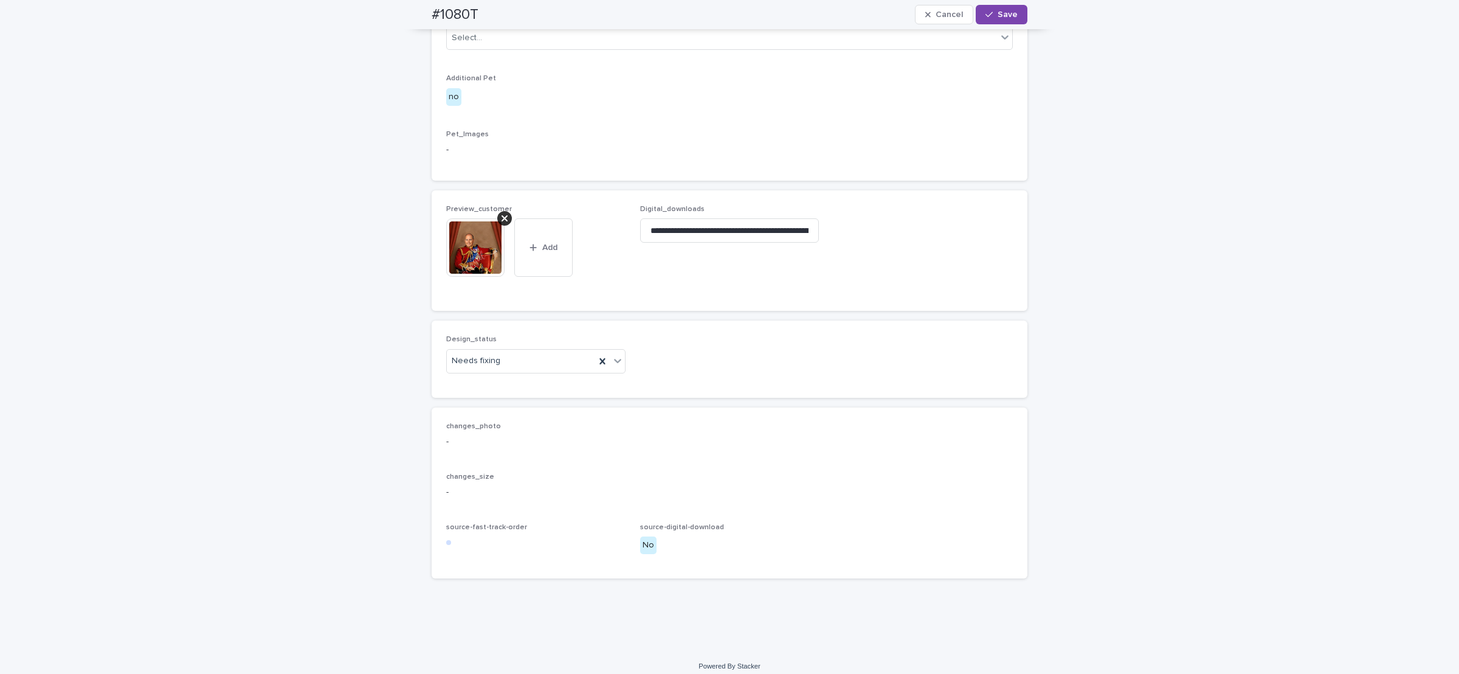
scroll to position [638, 0]
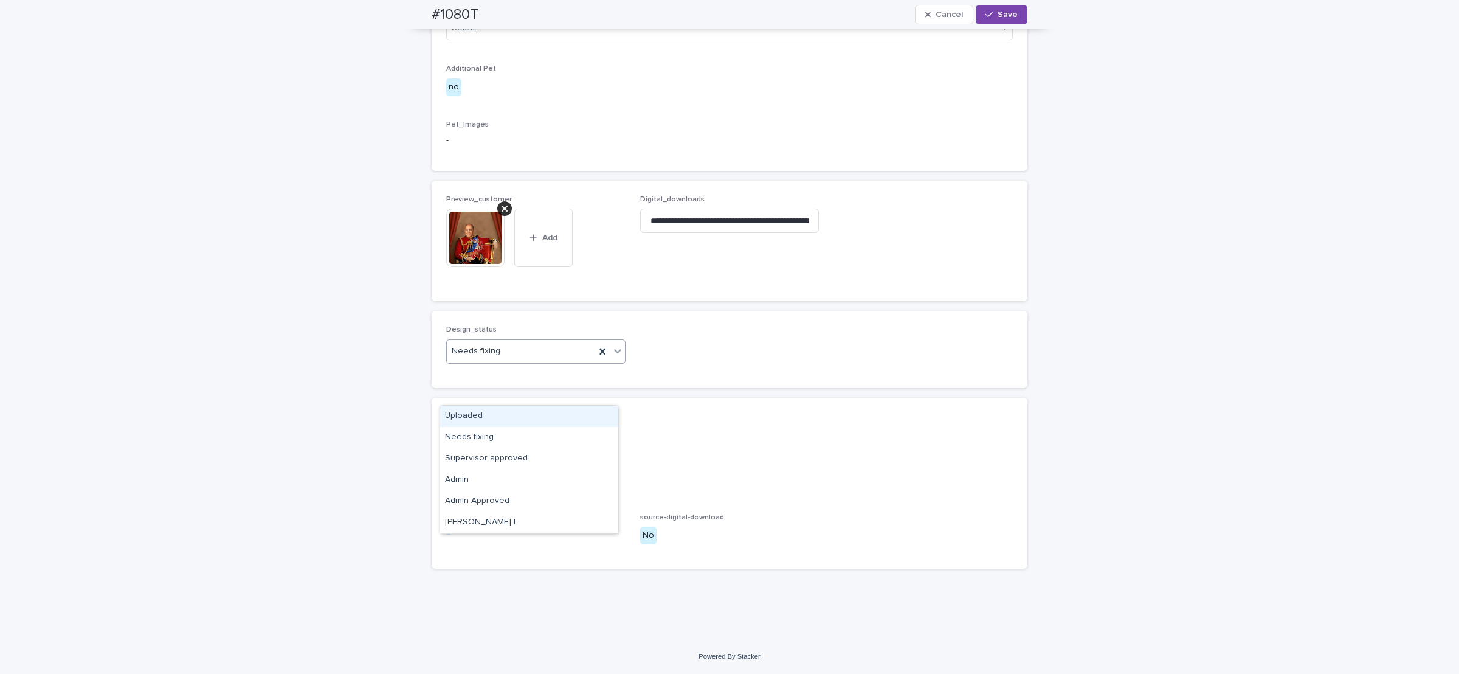
drag, startPoint x: 469, startPoint y: 418, endPoint x: 498, endPoint y: 339, distance: 83.5
click at [469, 415] on div "Uploaded" at bounding box center [529, 415] width 178 height 21
click at [501, 212] on icon at bounding box center [504, 208] width 6 height 6
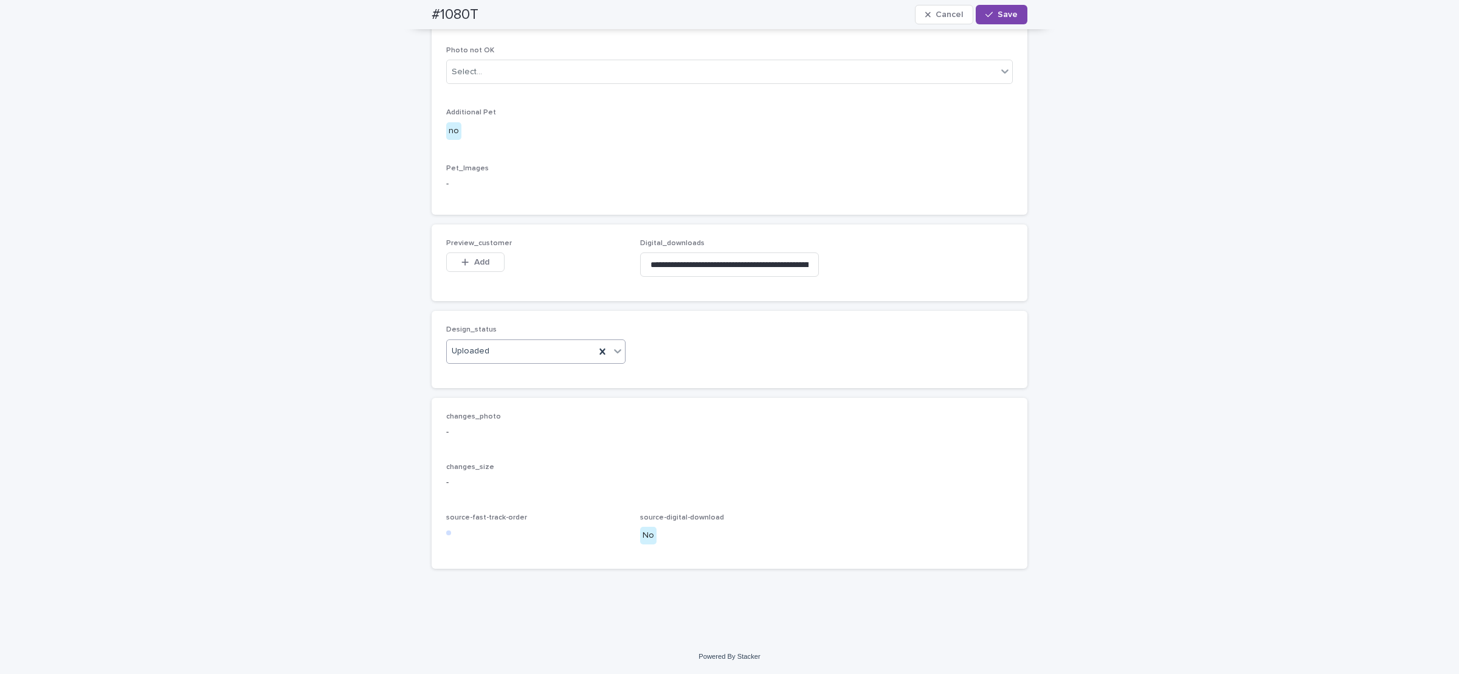
scroll to position [616, 0]
click at [474, 266] on span "Add" at bounding box center [481, 262] width 15 height 9
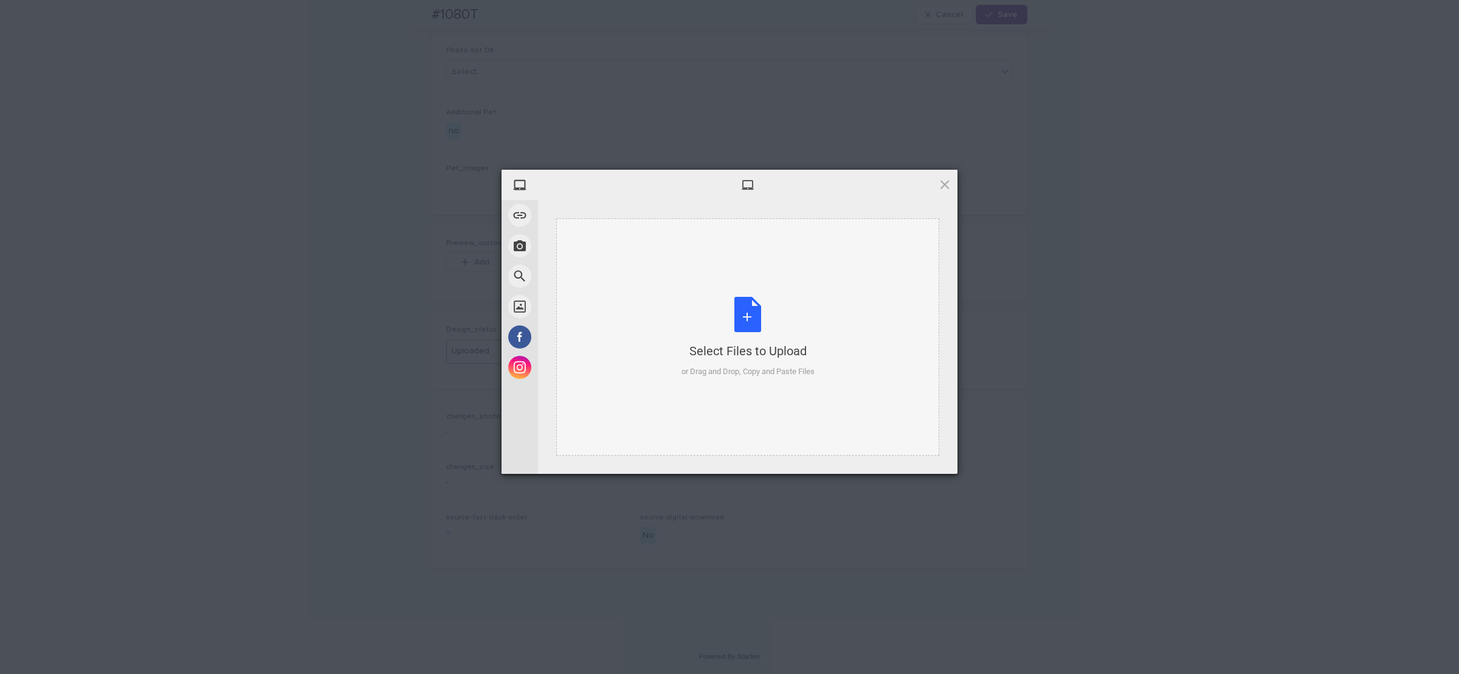
click at [721, 334] on div "Select Files to Upload or Drag and Drop, Copy and Paste Files" at bounding box center [747, 337] width 133 height 81
drag, startPoint x: 928, startPoint y: 469, endPoint x: 939, endPoint y: 461, distance: 13.1
click at [928, 467] on span "Upload 1" at bounding box center [920, 457] width 61 height 23
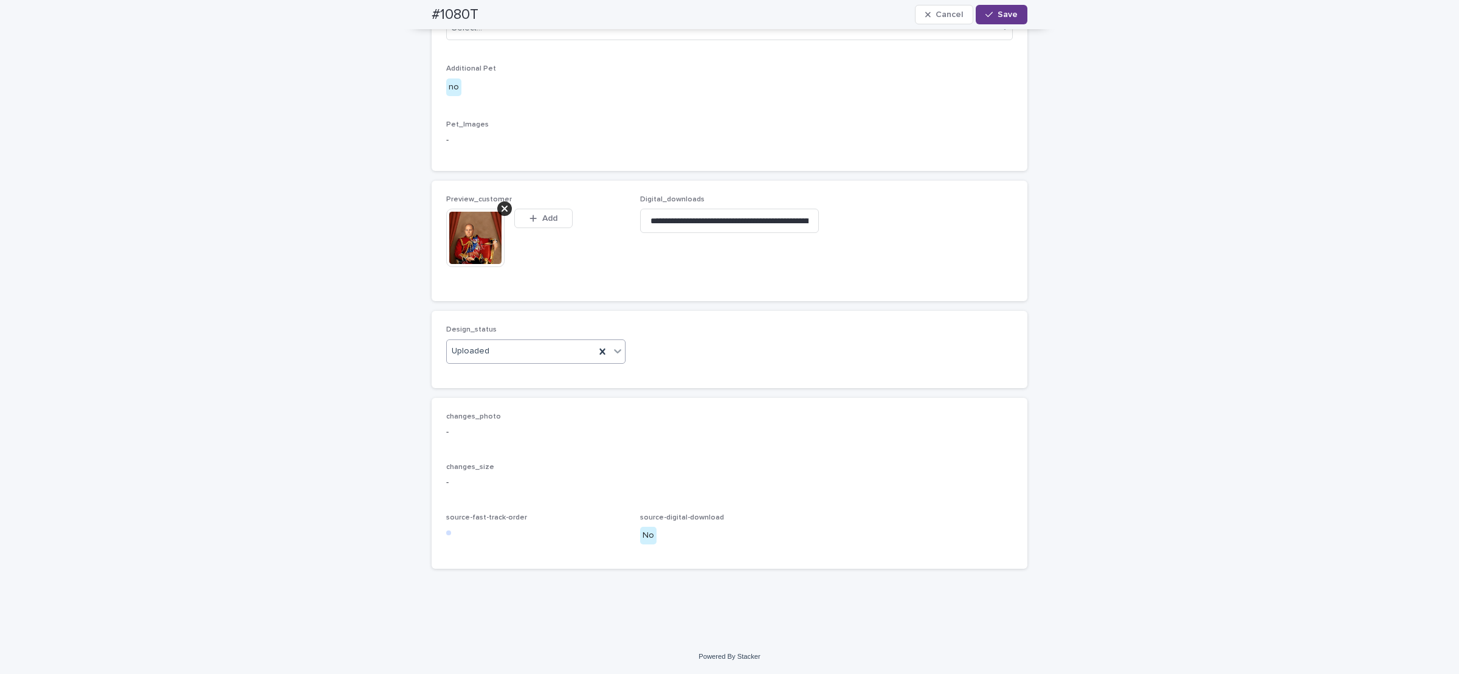
scroll to position [638, 0]
click at [997, 15] on span "Save" at bounding box center [1007, 14] width 20 height 9
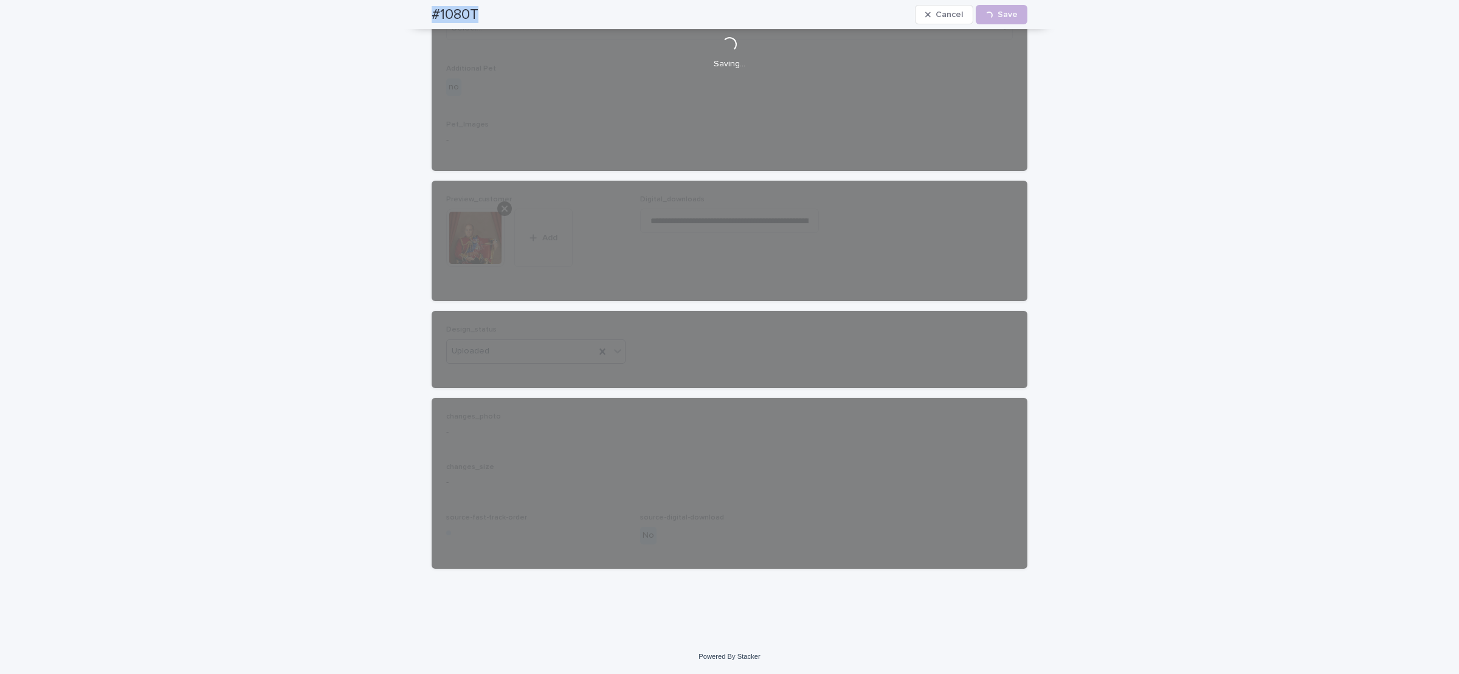
drag, startPoint x: 418, startPoint y: 10, endPoint x: 486, endPoint y: 4, distance: 68.3
click at [488, 8] on div "#1080T Cancel Loading... Save" at bounding box center [729, 14] width 654 height 29
copy h2 "#1080T"
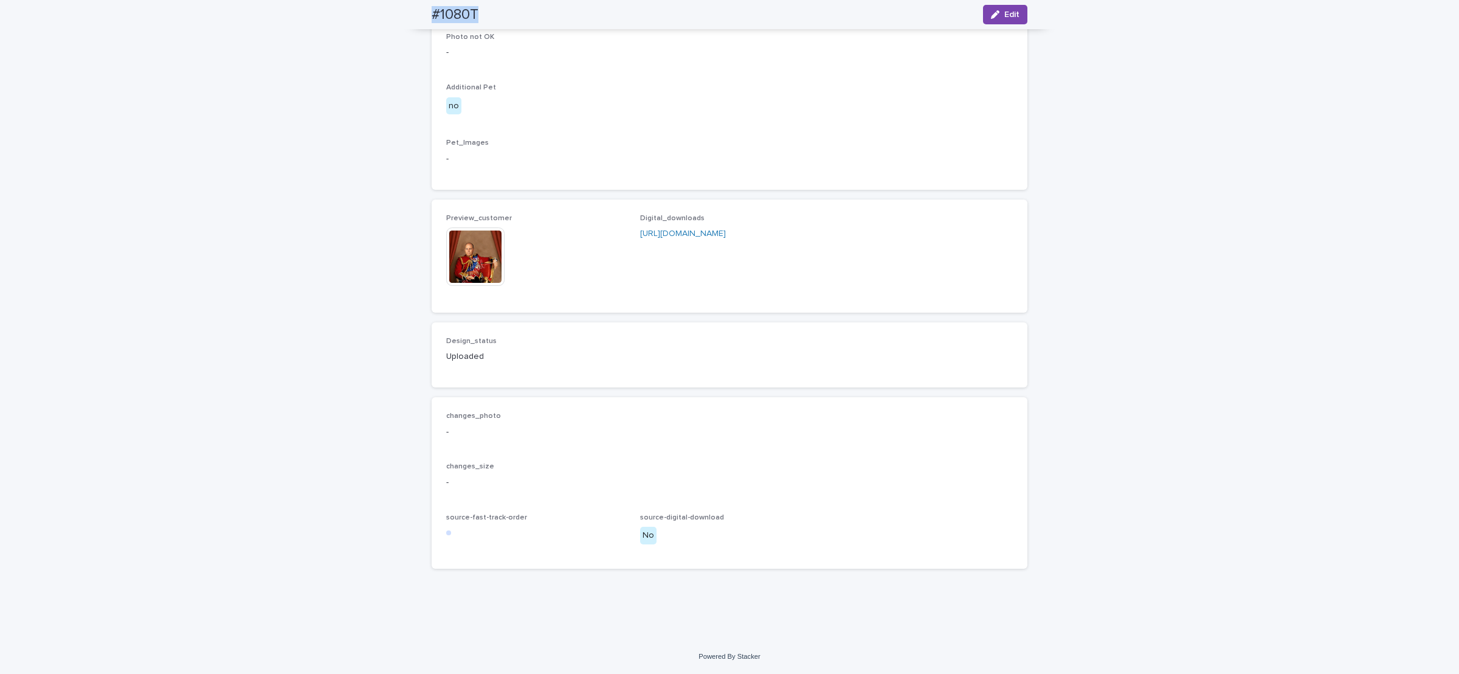
scroll to position [622, 0]
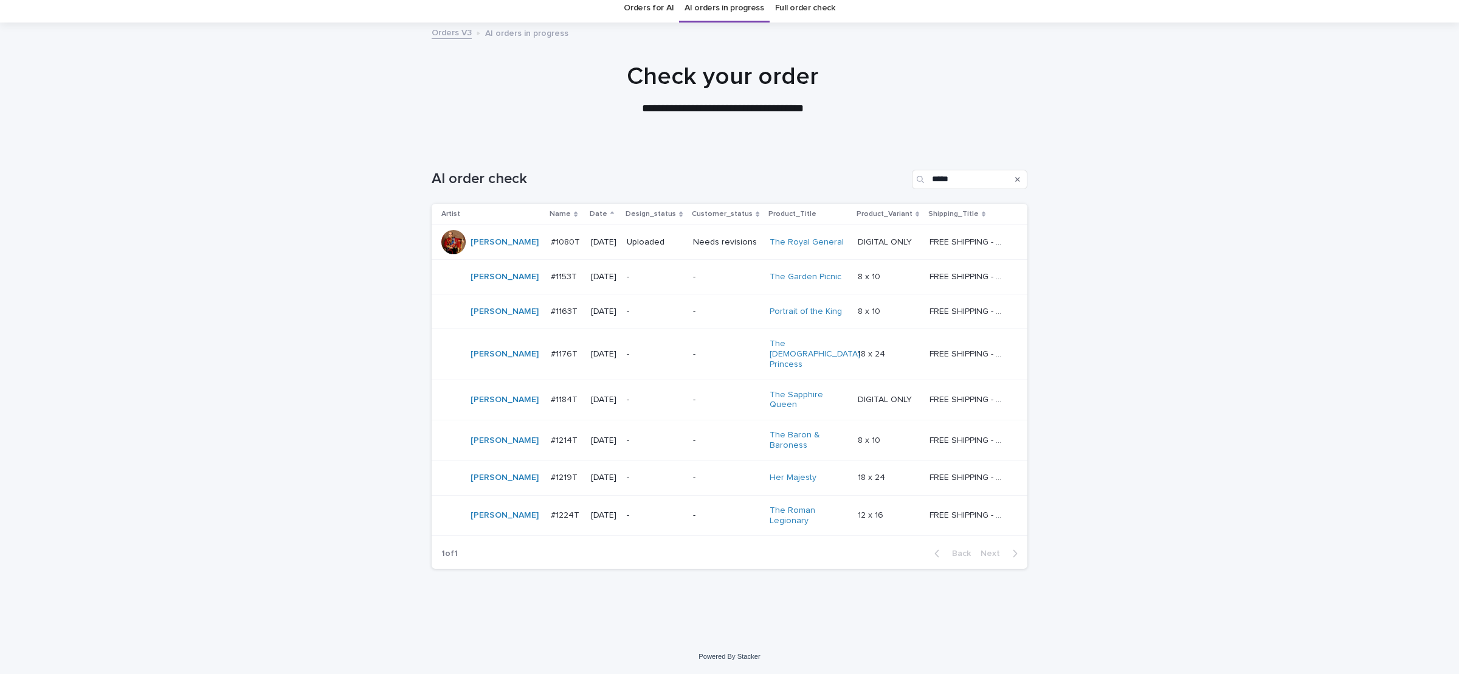
scroll to position [37, 0]
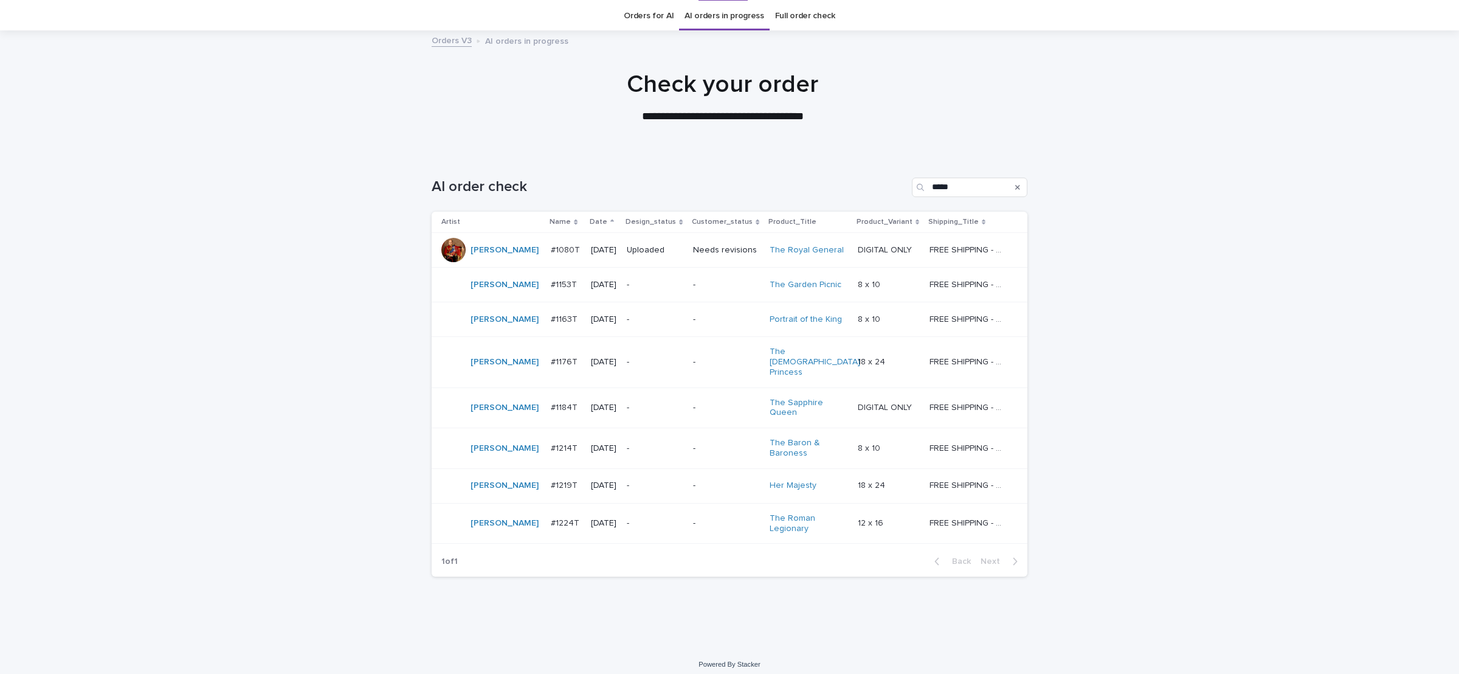
click at [667, 284] on p "-" at bounding box center [655, 285] width 57 height 10
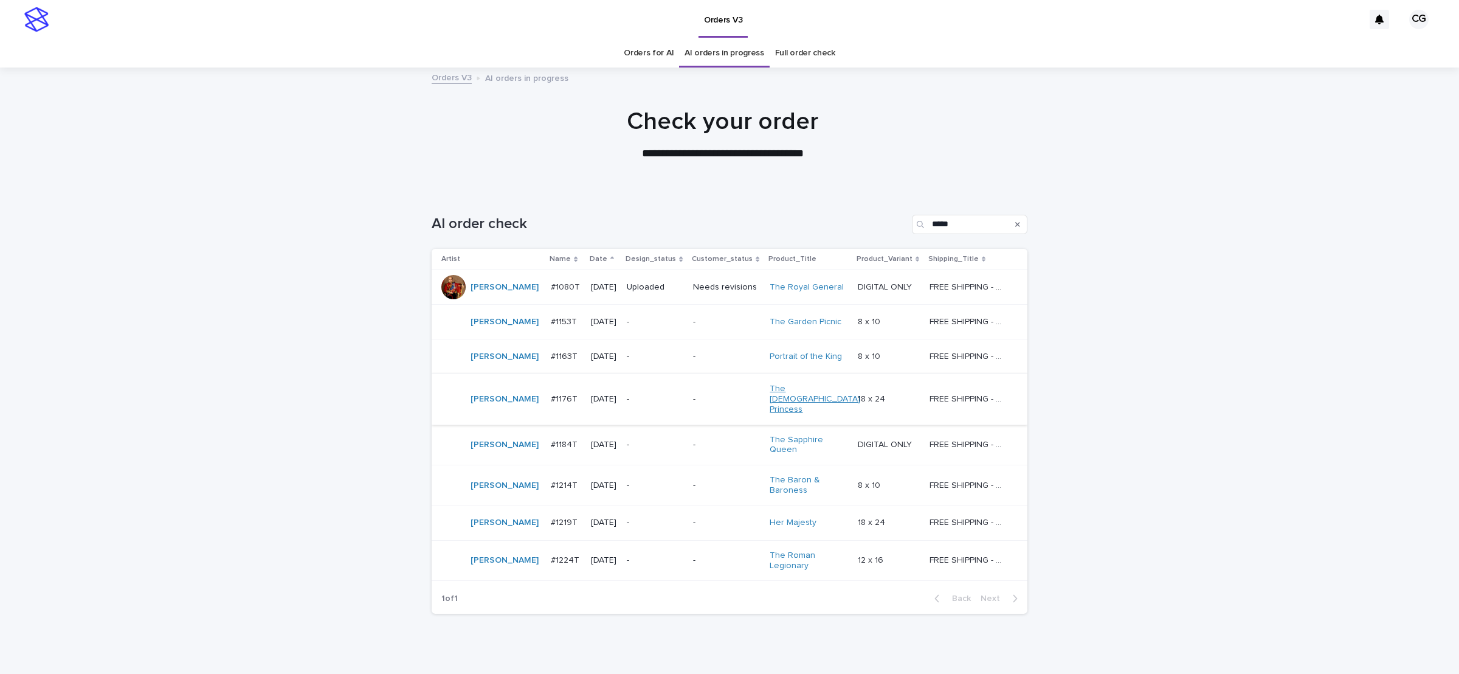
scroll to position [37, 0]
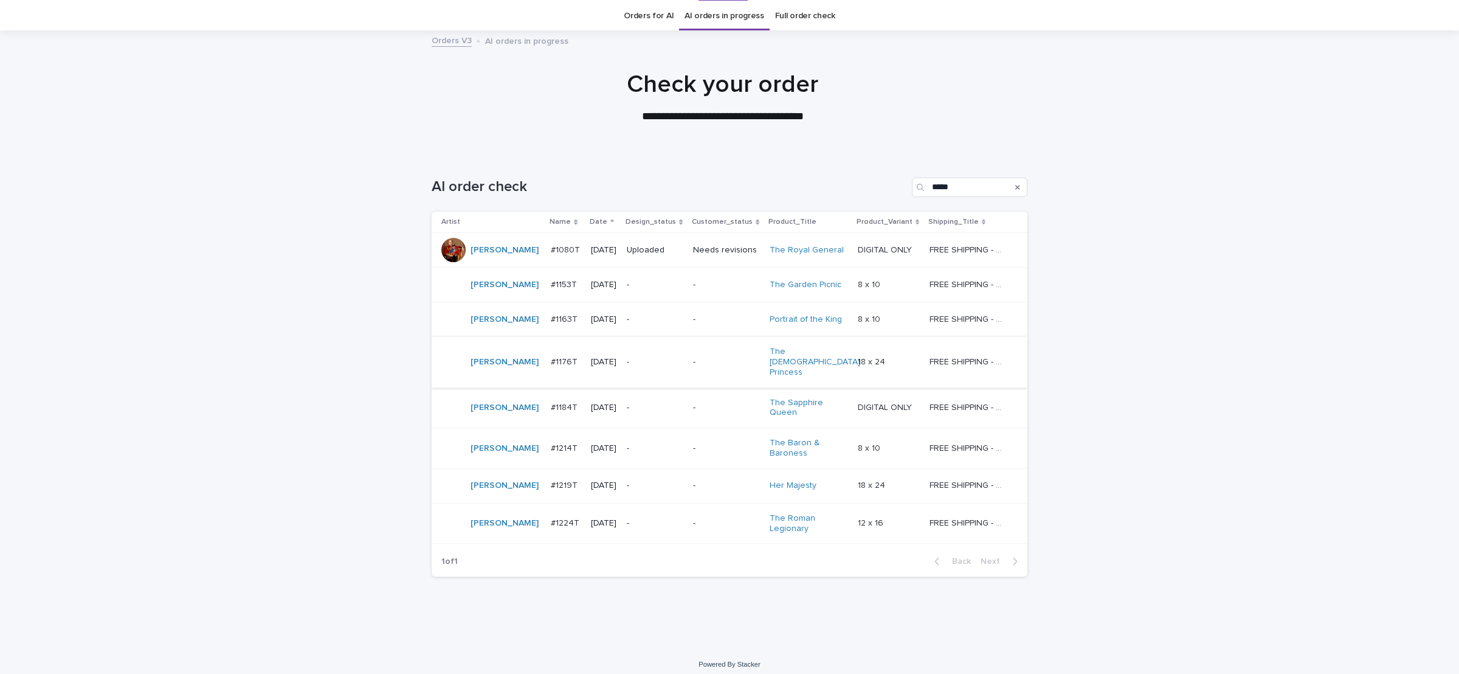
click at [688, 399] on td "-" at bounding box center [726, 407] width 77 height 41
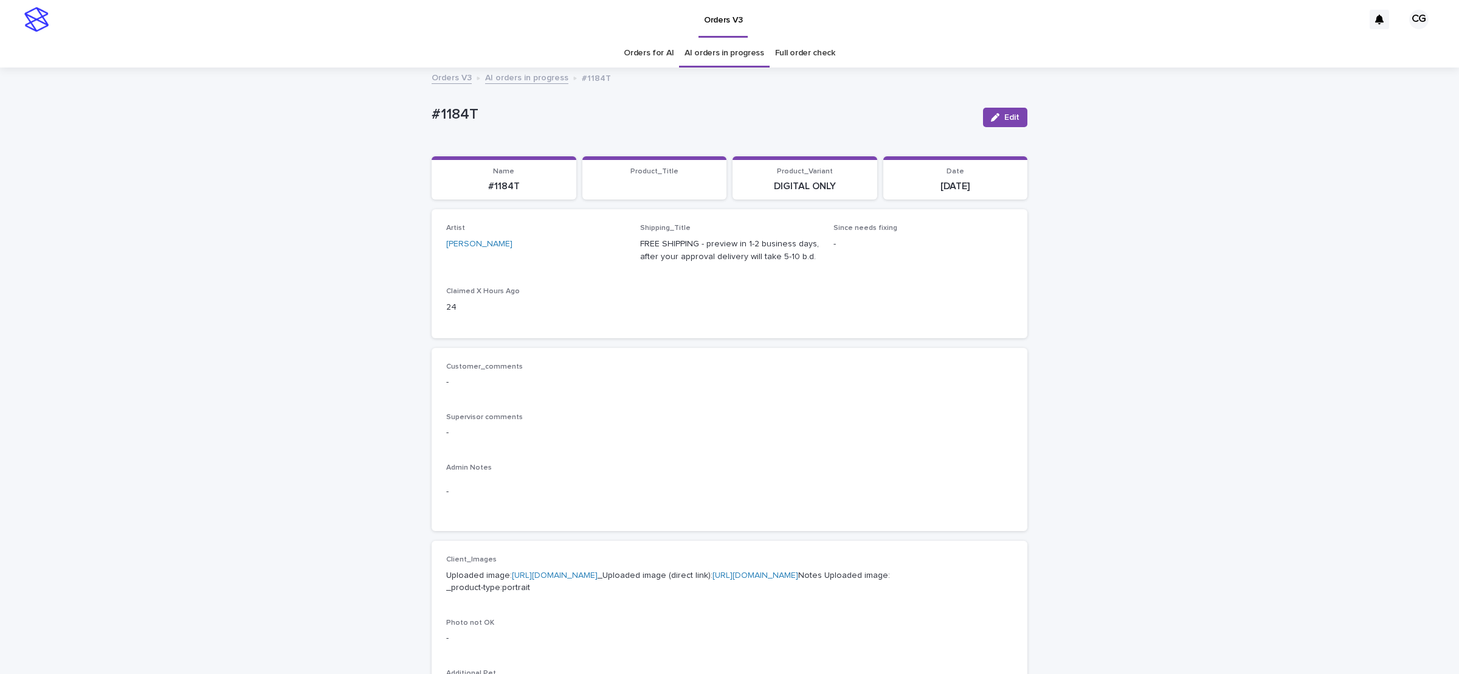
drag, startPoint x: 996, startPoint y: 123, endPoint x: 625, endPoint y: 243, distance: 389.7
click at [994, 121] on button "Edit" at bounding box center [1005, 117] width 44 height 19
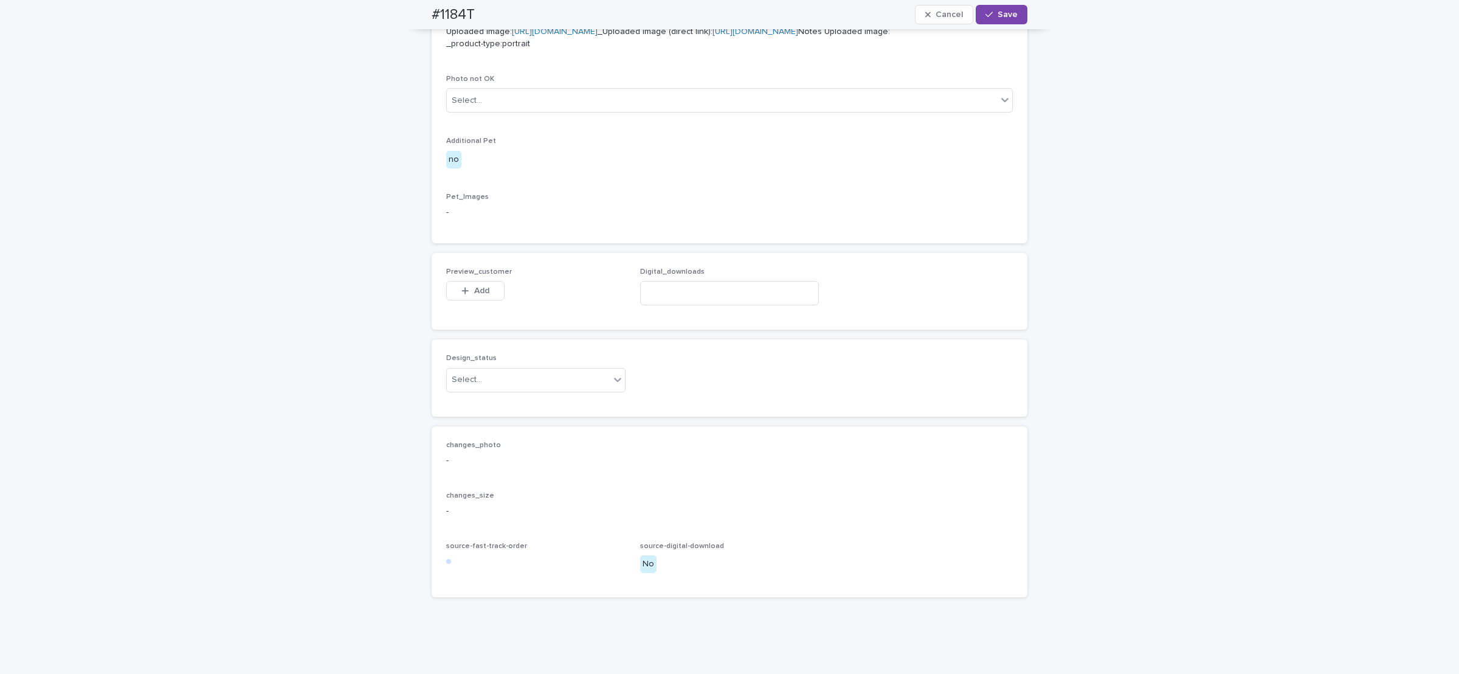
scroll to position [635, 0]
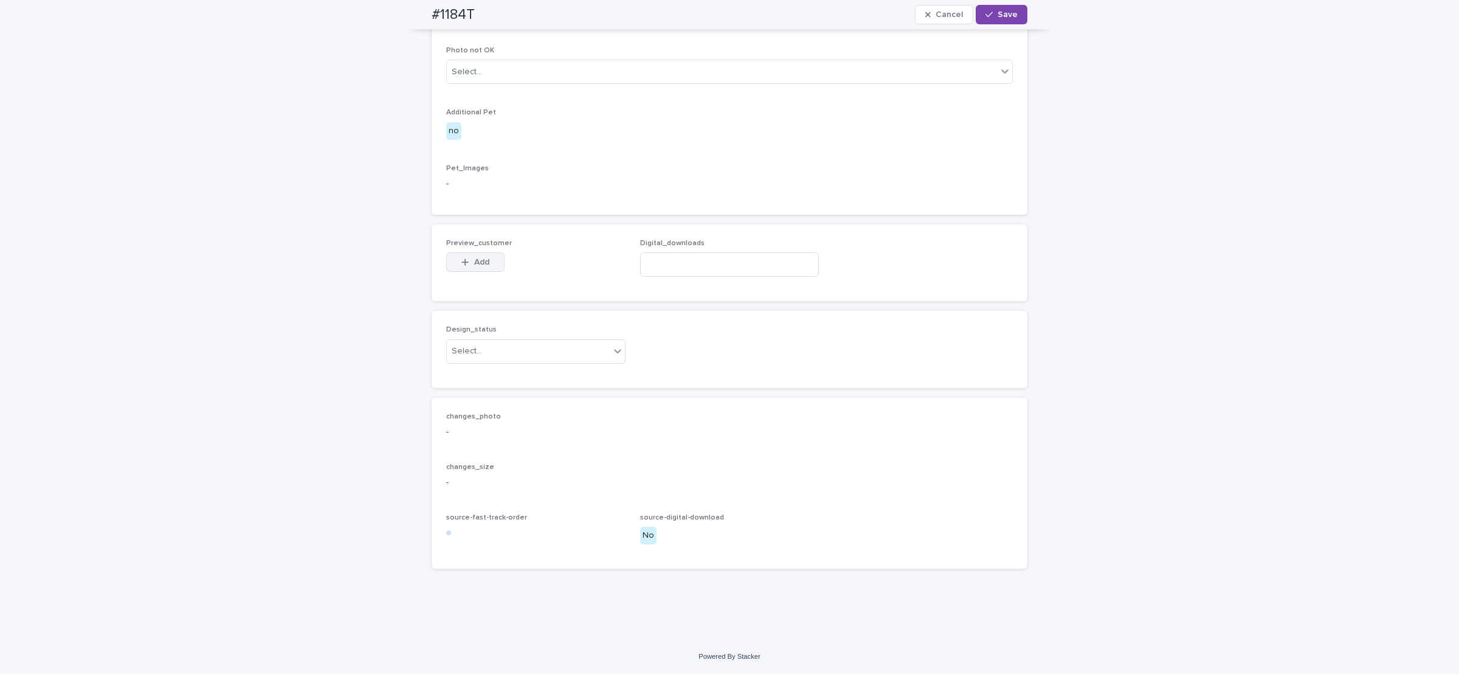
click at [462, 263] on icon "button" at bounding box center [465, 262] width 7 height 7
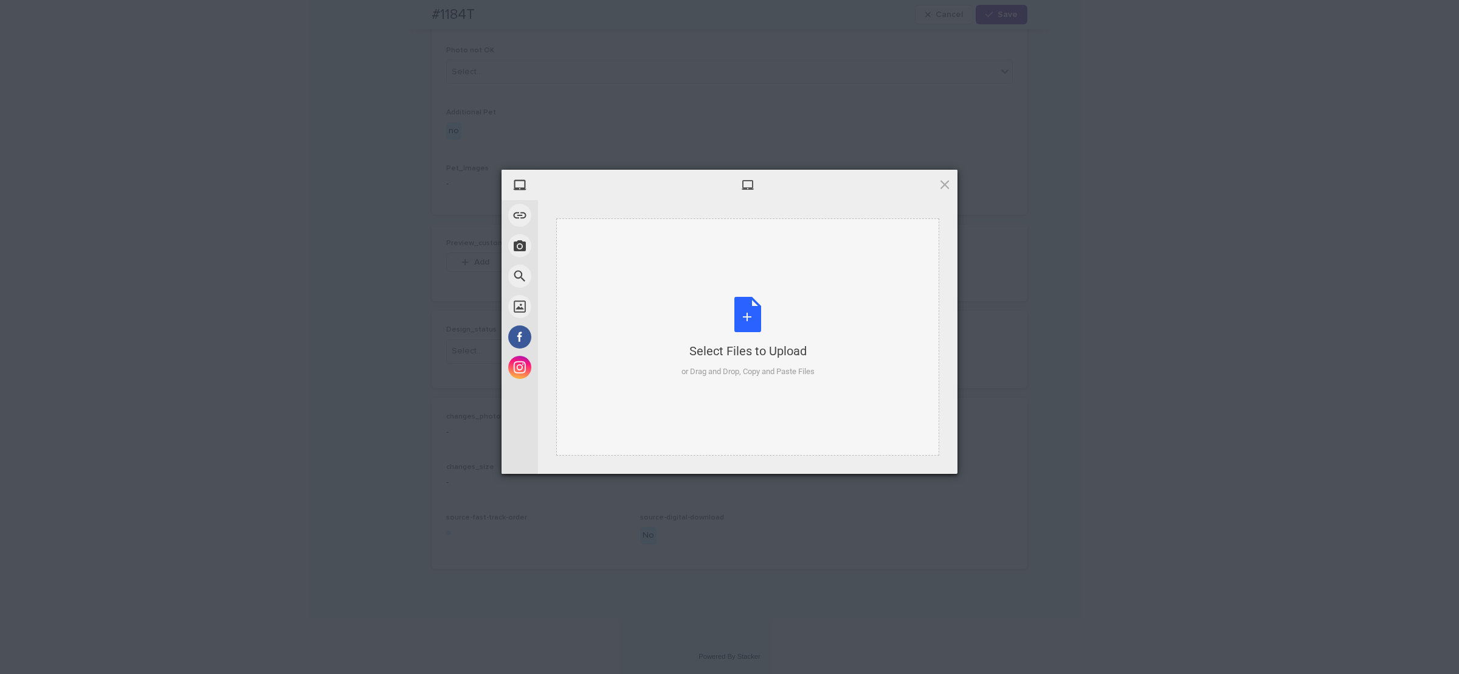
click at [735, 327] on div "Select Files to Upload or Drag and Drop, Copy and Paste Files" at bounding box center [747, 337] width 133 height 81
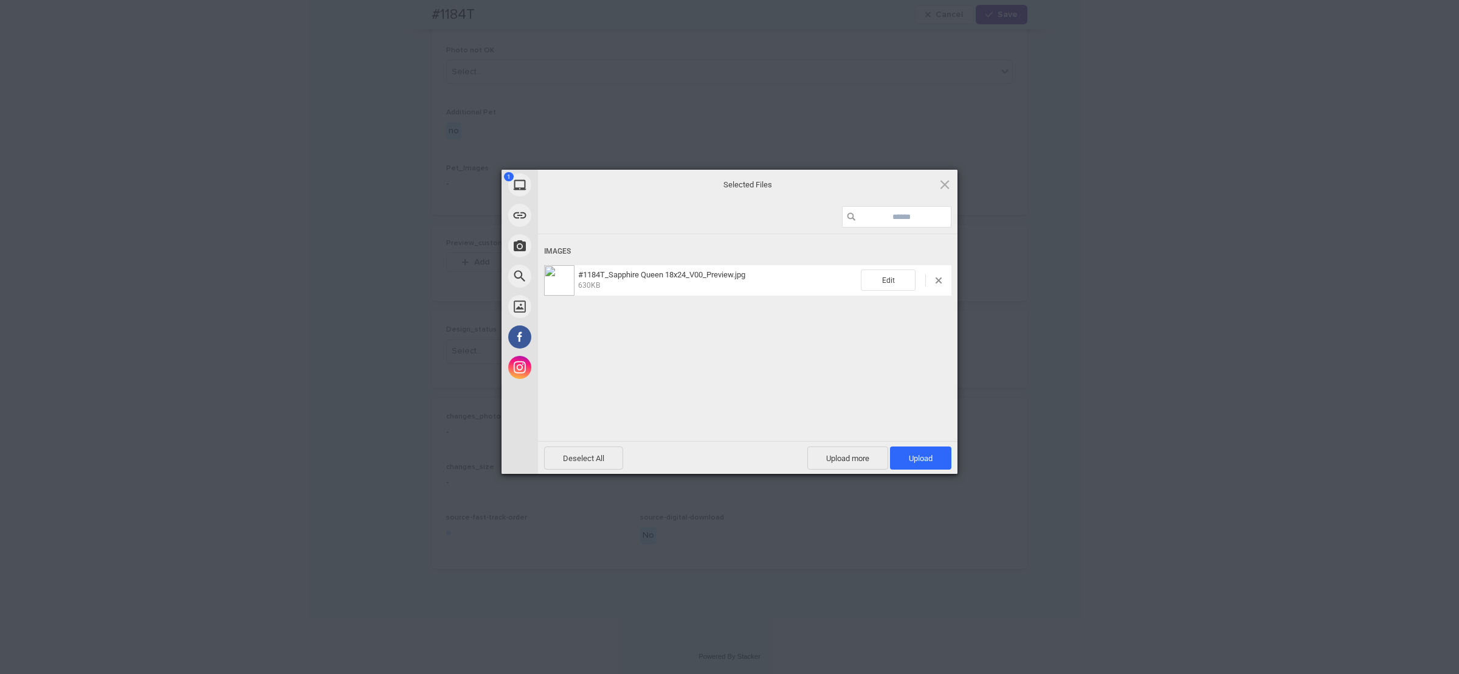
drag, startPoint x: 923, startPoint y: 455, endPoint x: 919, endPoint y: 442, distance: 13.3
click at [922, 450] on span "Upload 1" at bounding box center [920, 457] width 61 height 23
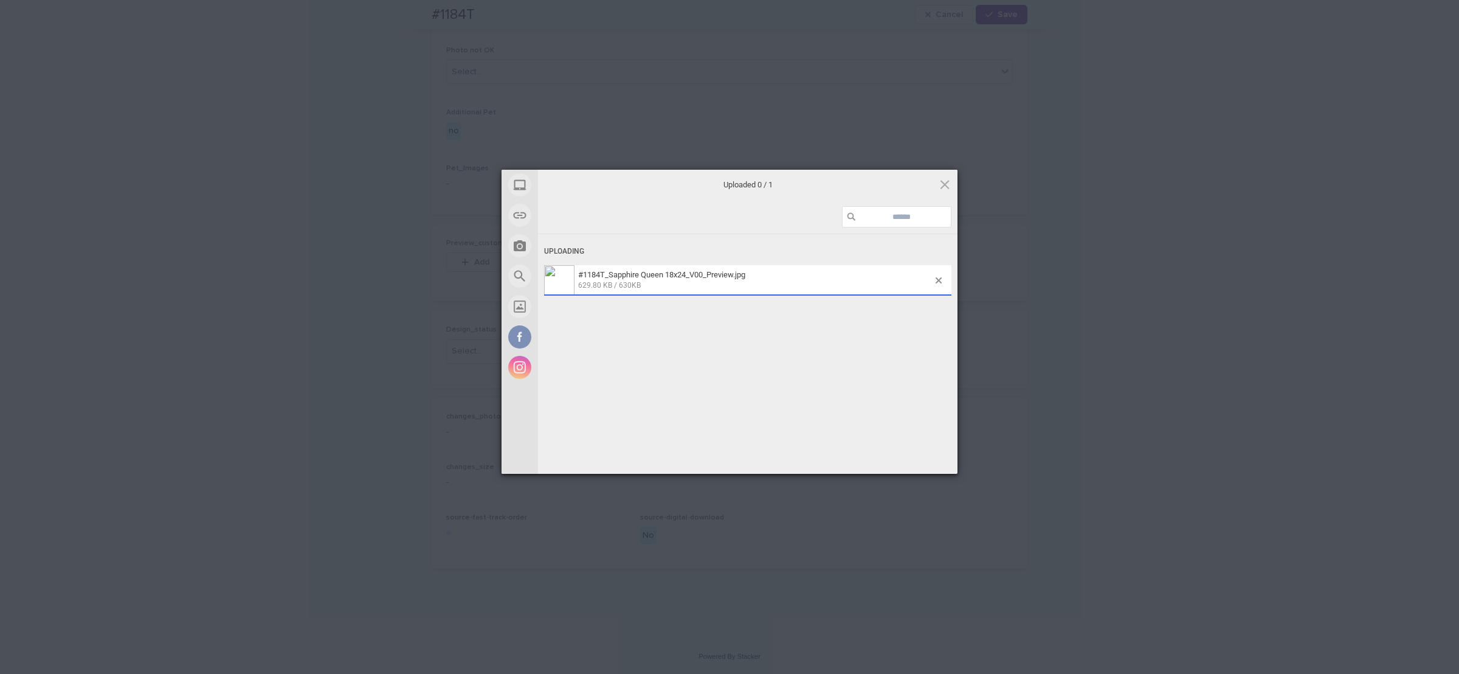
scroll to position [657, 0]
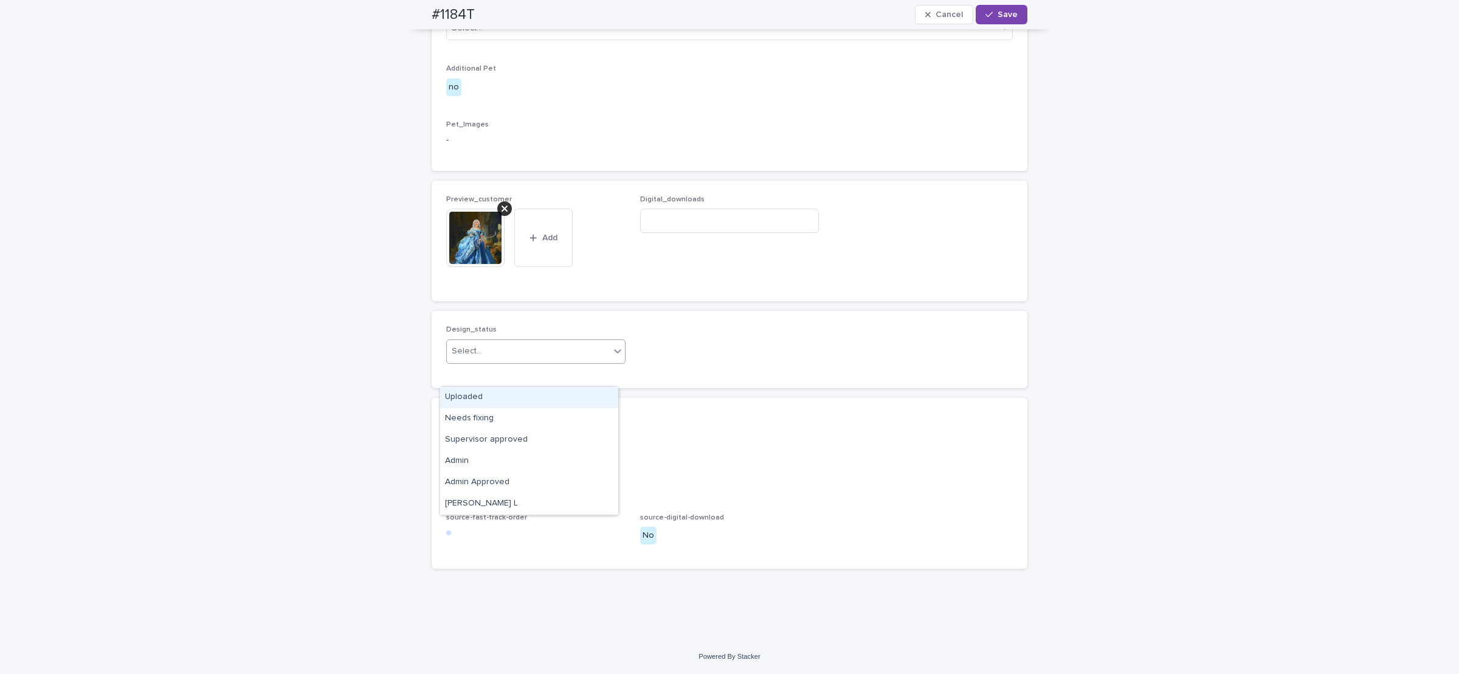
drag, startPoint x: 500, startPoint y: 373, endPoint x: 498, endPoint y: 388, distance: 16.0
click at [498, 361] on div "Select..." at bounding box center [528, 351] width 163 height 20
drag, startPoint x: 498, startPoint y: 398, endPoint x: 507, endPoint y: 387, distance: 14.2
click at [498, 396] on div "Uploaded" at bounding box center [529, 397] width 178 height 21
drag, startPoint x: 1004, startPoint y: 16, endPoint x: 898, endPoint y: 16, distance: 105.8
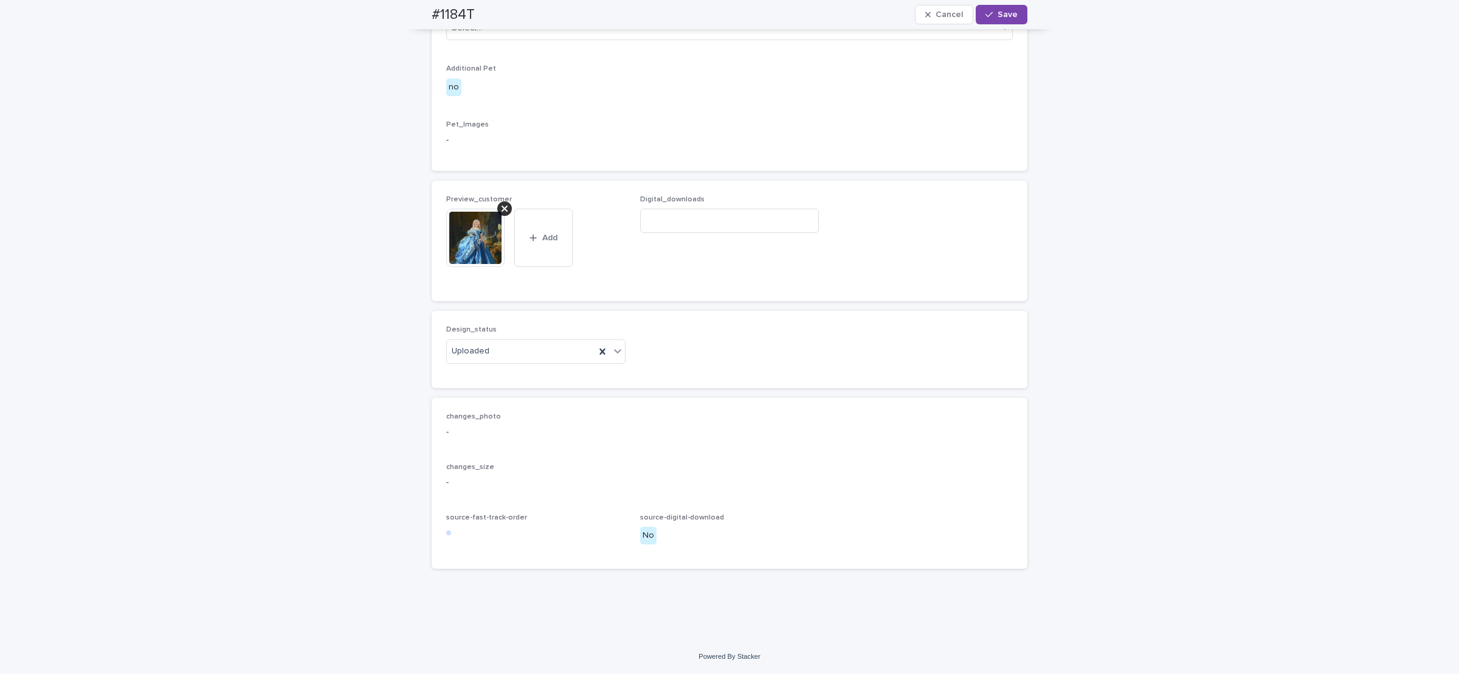
click at [1001, 16] on span "Save" at bounding box center [1007, 14] width 20 height 9
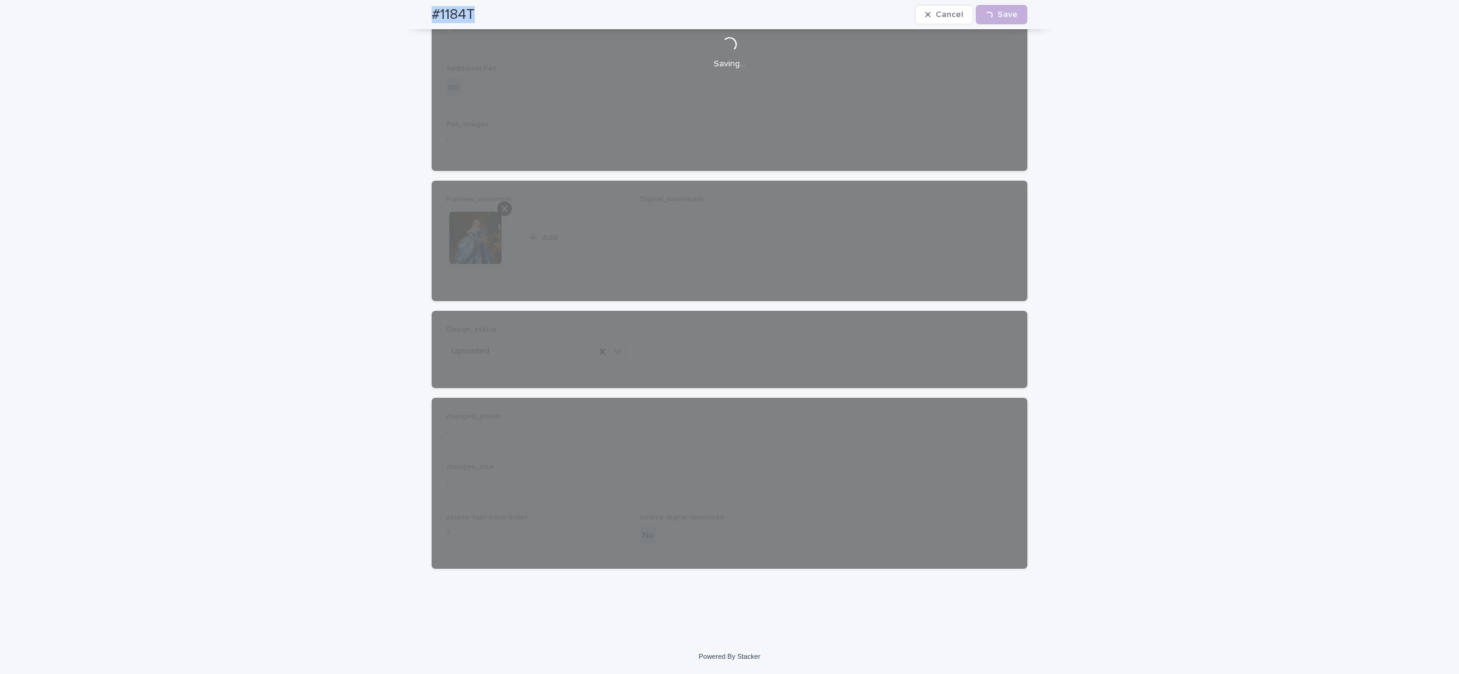
drag, startPoint x: 419, startPoint y: 15, endPoint x: 488, endPoint y: 15, distance: 68.1
click at [488, 15] on div "#1184T Cancel Loading... Save" at bounding box center [729, 14] width 654 height 29
copy h2 "#1184T"
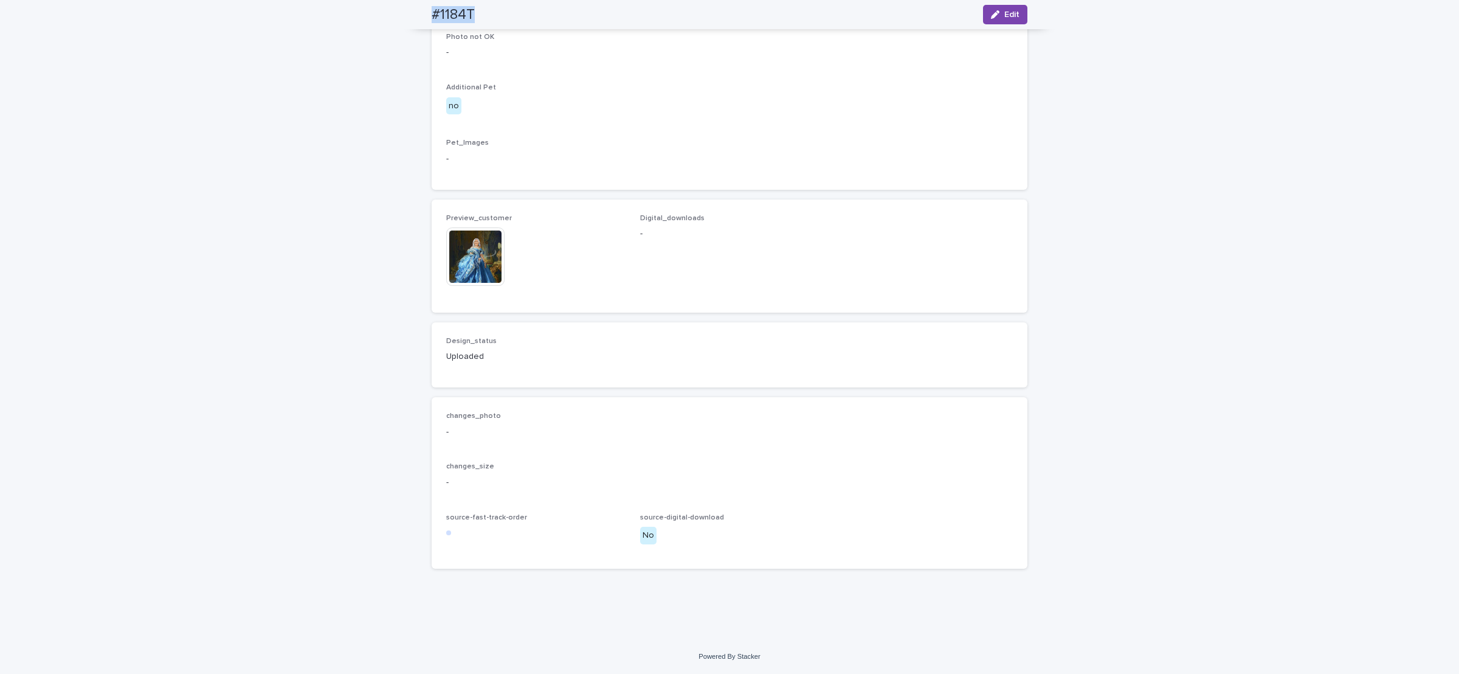
scroll to position [642, 0]
drag, startPoint x: 997, startPoint y: 19, endPoint x: 811, endPoint y: 112, distance: 208.0
click at [994, 20] on button "Edit" at bounding box center [1005, 14] width 44 height 19
click at [687, 233] on input at bounding box center [729, 220] width 179 height 24
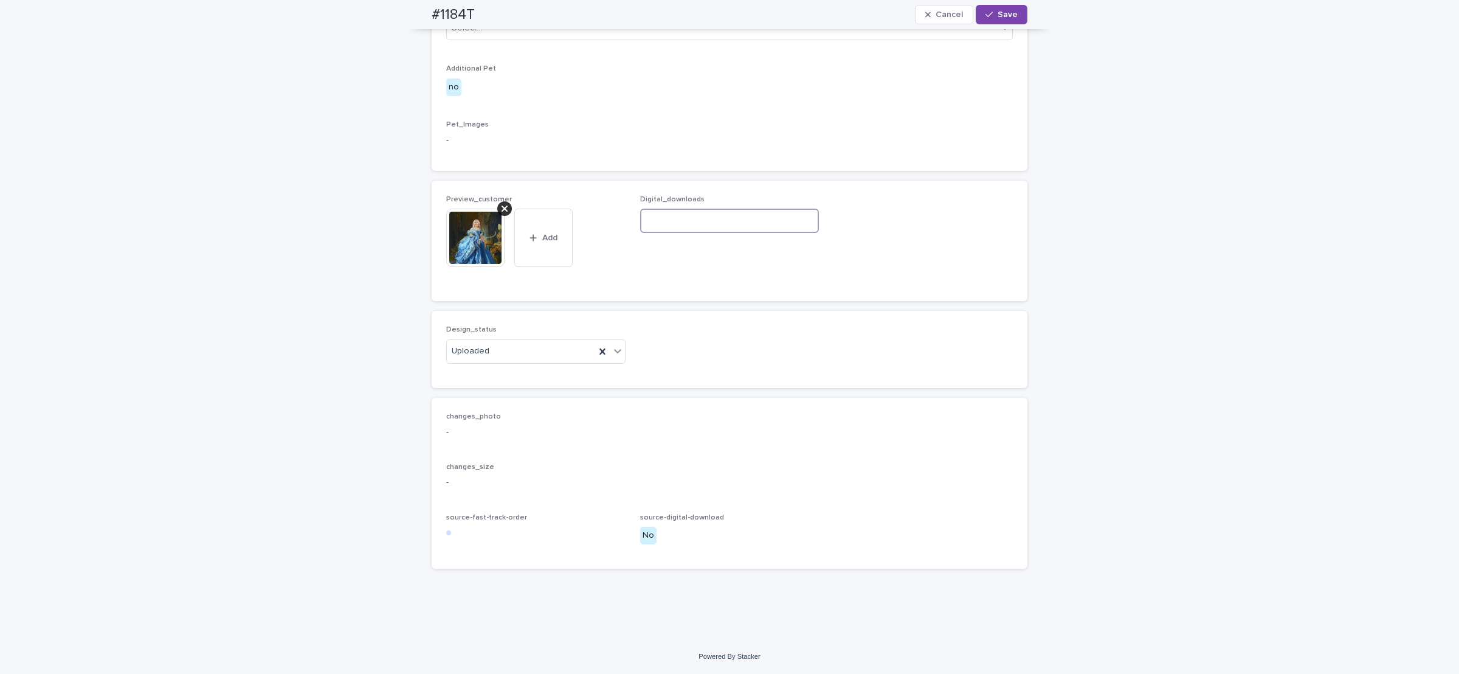
paste input "**********"
type input "**********"
click at [1004, 15] on span "Save" at bounding box center [1007, 14] width 20 height 9
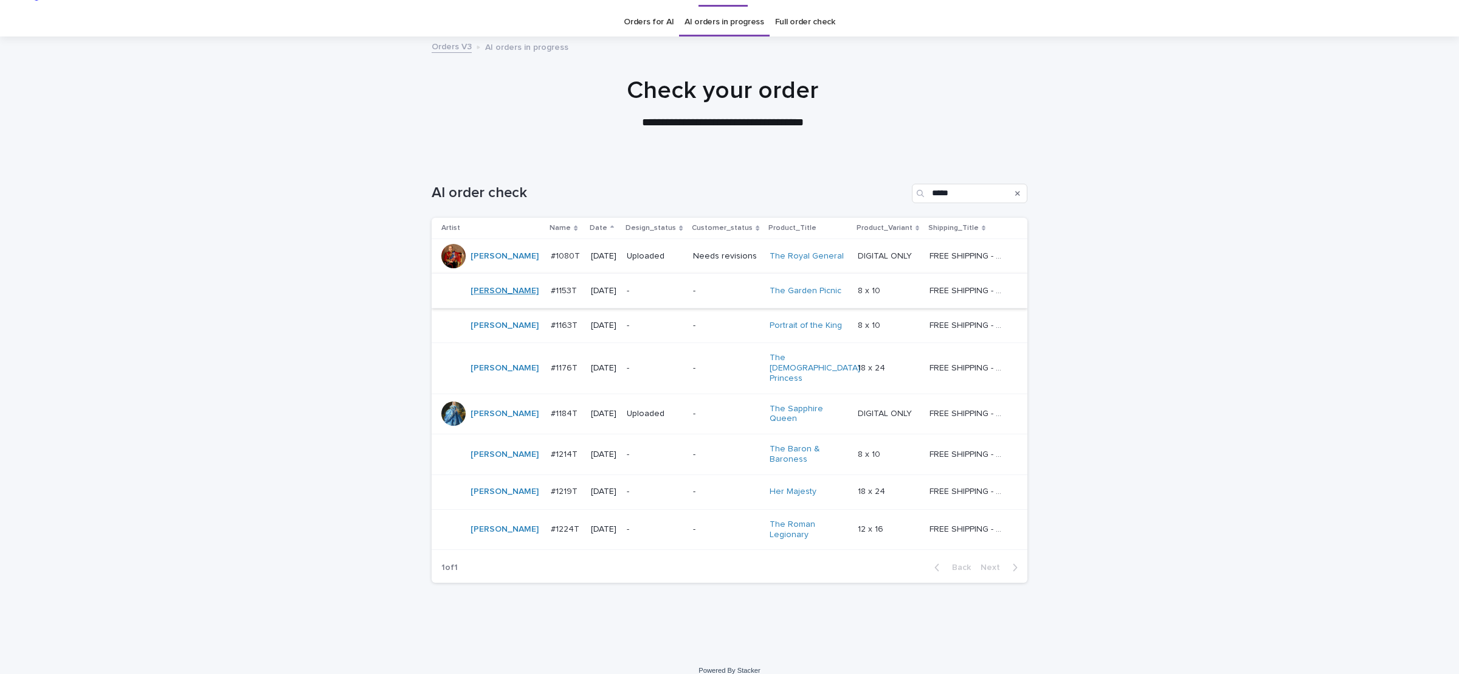
scroll to position [37, 0]
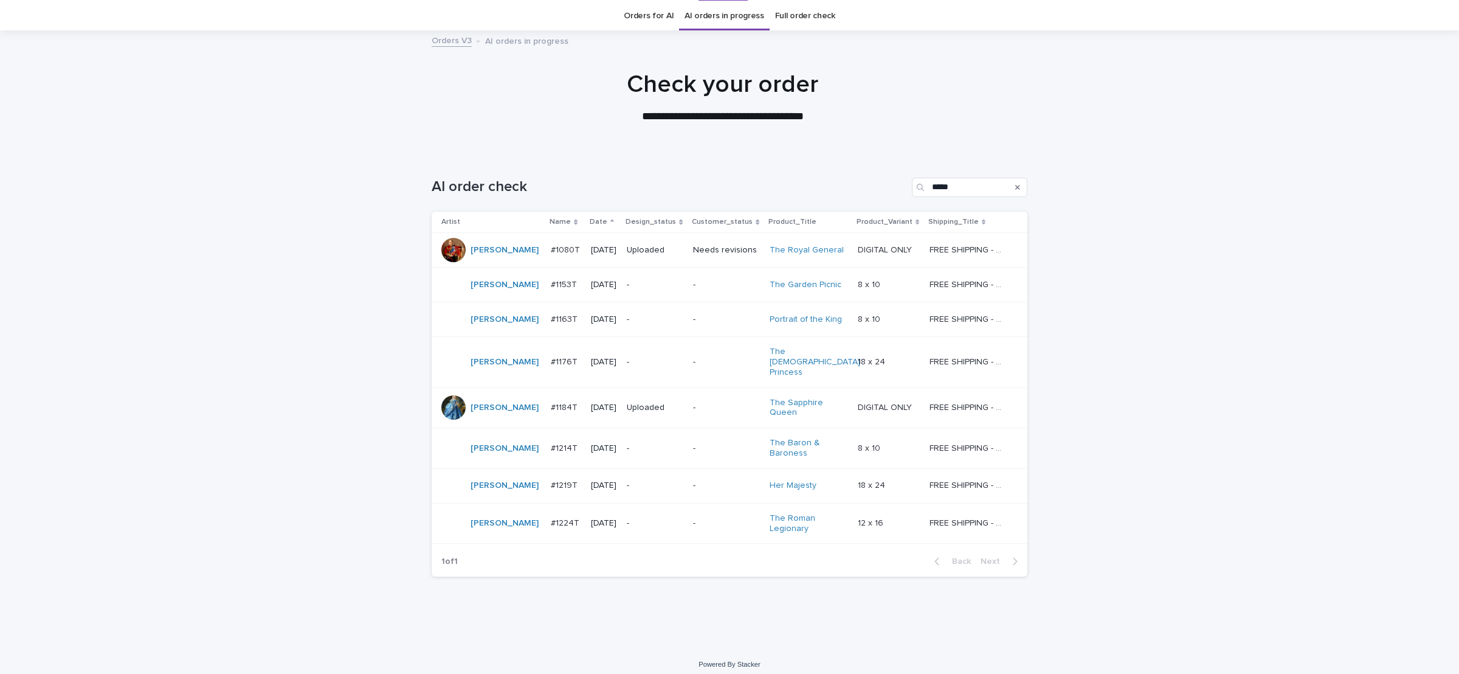
click at [644, 275] on div "-" at bounding box center [655, 285] width 57 height 20
